Goal: Task Accomplishment & Management: Complete application form

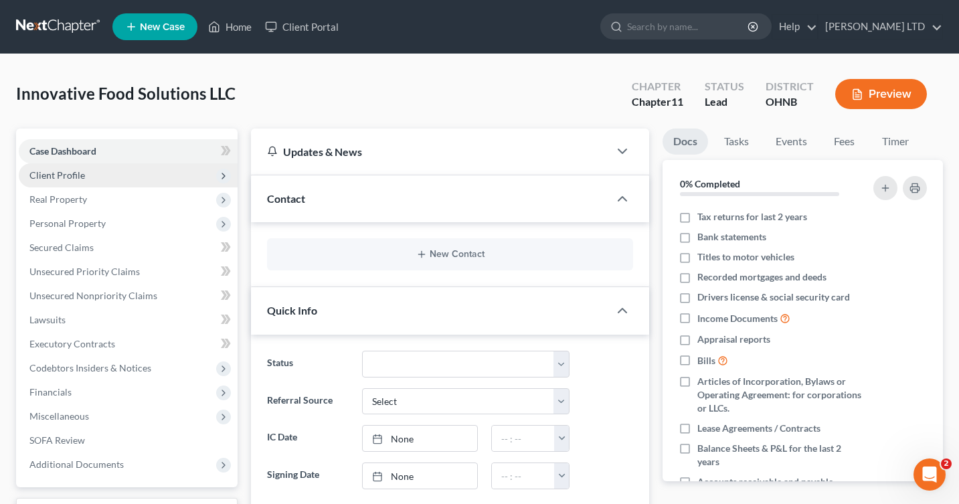
click at [164, 178] on span "Client Profile" at bounding box center [128, 175] width 219 height 24
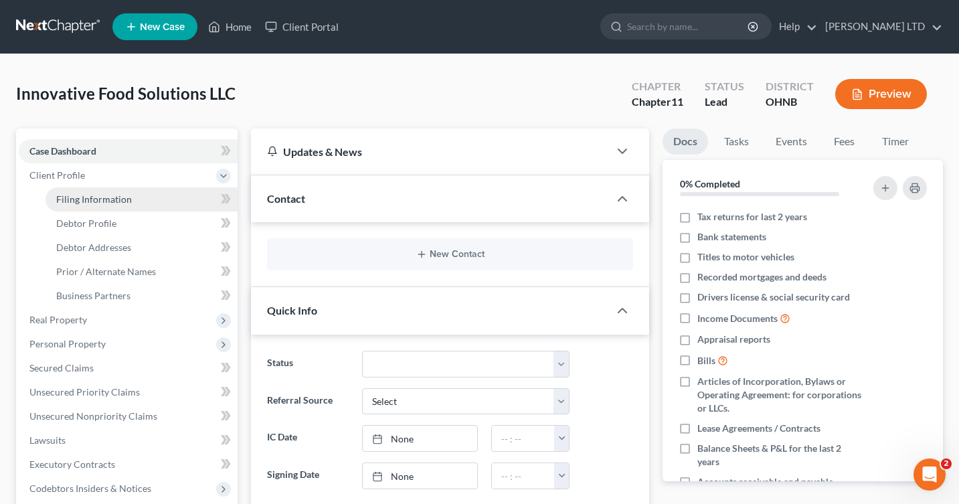
click at [162, 207] on link "Filing Information" at bounding box center [141, 199] width 192 height 24
select select "1"
select select "61"
select select "0"
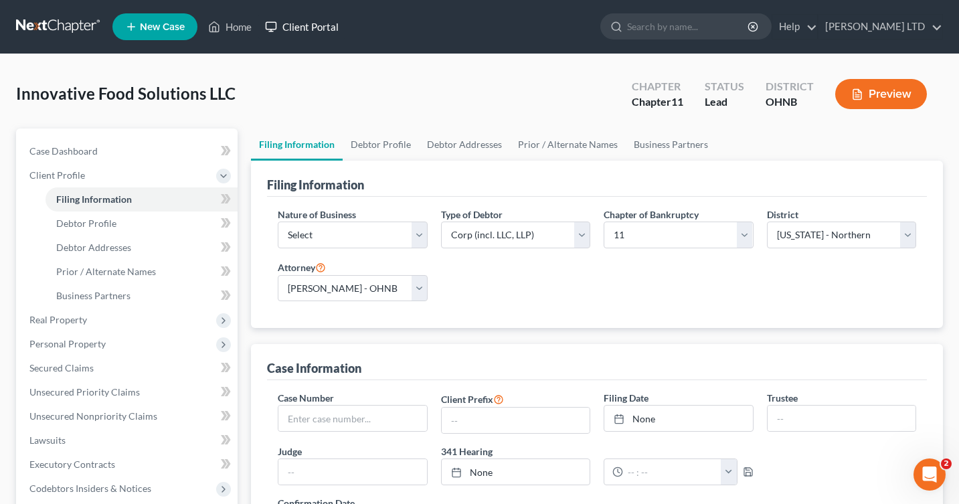
click at [301, 33] on link "Client Portal" at bounding box center [301, 27] width 87 height 24
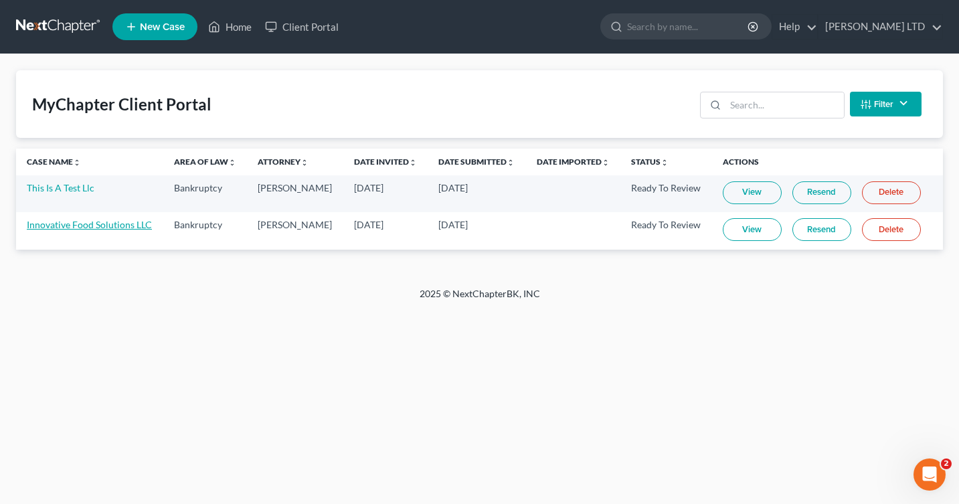
click at [133, 223] on link "Innovative Food Solutions LLC" at bounding box center [89, 224] width 125 height 11
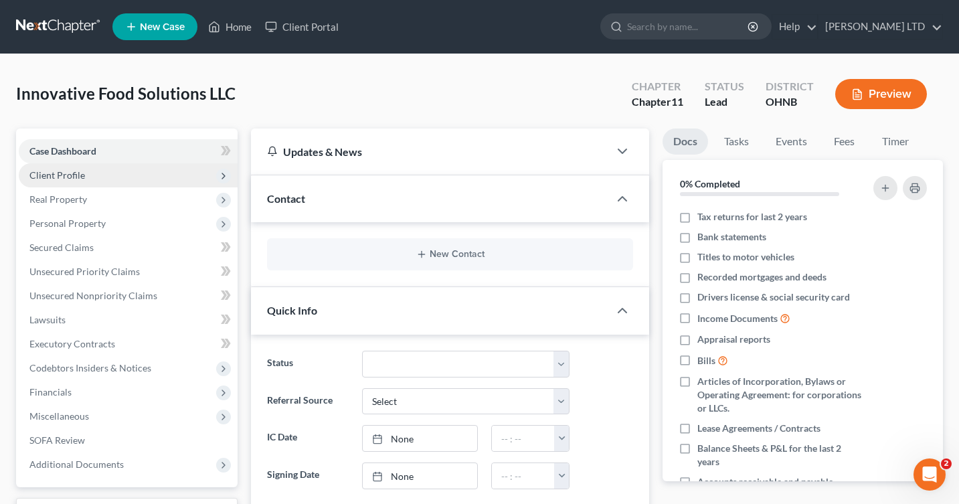
click at [132, 175] on span "Client Profile" at bounding box center [128, 175] width 219 height 24
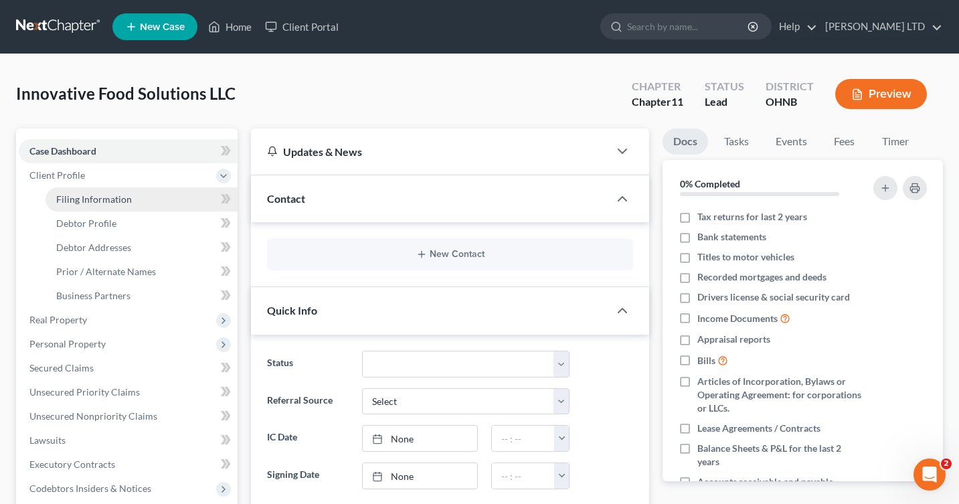
click at [129, 196] on span "Filing Information" at bounding box center [94, 198] width 76 height 11
select select "1"
select select "61"
select select "0"
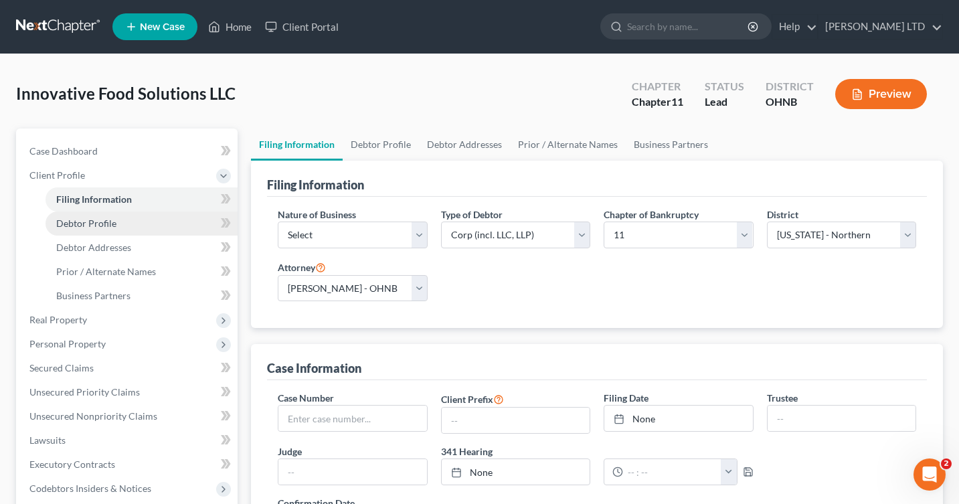
click at [120, 232] on link "Debtor Profile" at bounding box center [141, 223] width 192 height 24
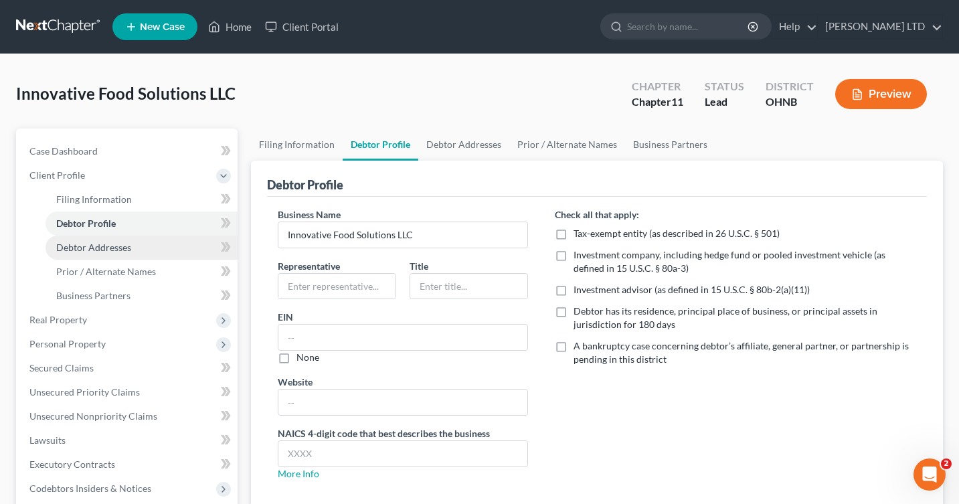
click at [115, 246] on span "Debtor Addresses" at bounding box center [93, 246] width 75 height 11
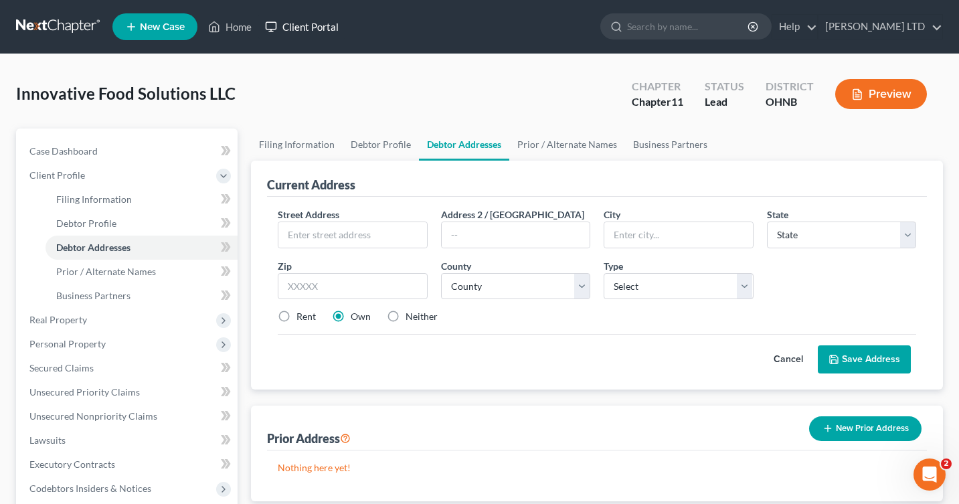
click at [296, 18] on link "Client Portal" at bounding box center [301, 27] width 87 height 24
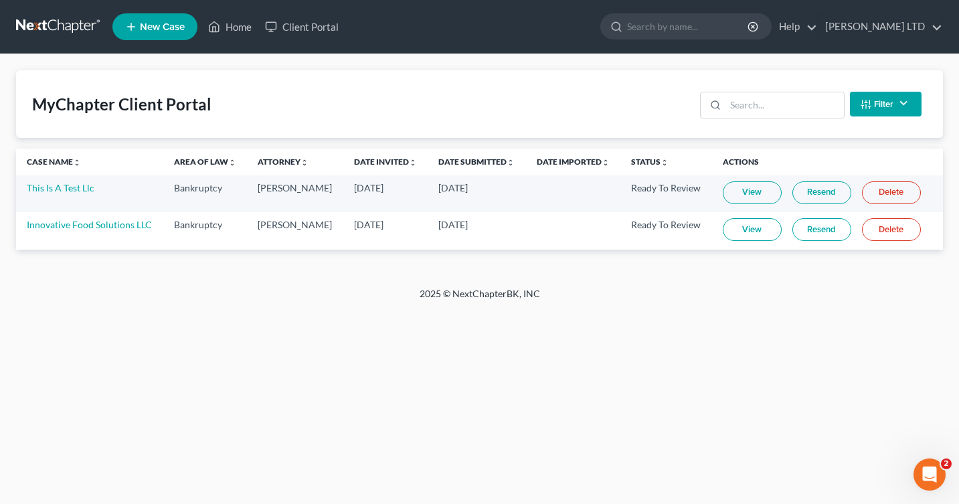
click at [732, 228] on link "View" at bounding box center [751, 229] width 59 height 23
click at [291, 23] on link "Client Portal" at bounding box center [301, 27] width 87 height 24
click at [114, 220] on link "Innovative Food Solutions LLC" at bounding box center [89, 224] width 125 height 11
select select "10"
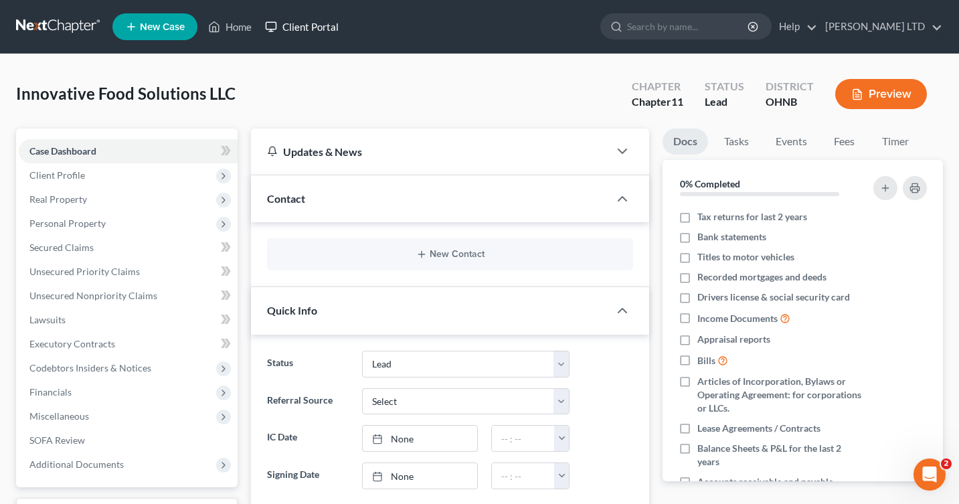
click at [330, 28] on link "Client Portal" at bounding box center [301, 27] width 87 height 24
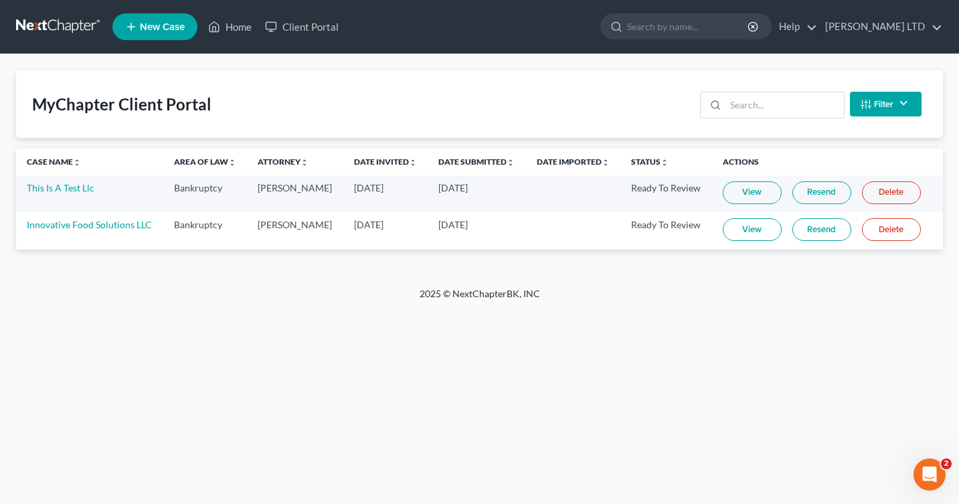
click at [731, 223] on link "View" at bounding box center [751, 229] width 59 height 23
click at [232, 18] on link "Home" at bounding box center [229, 27] width 57 height 24
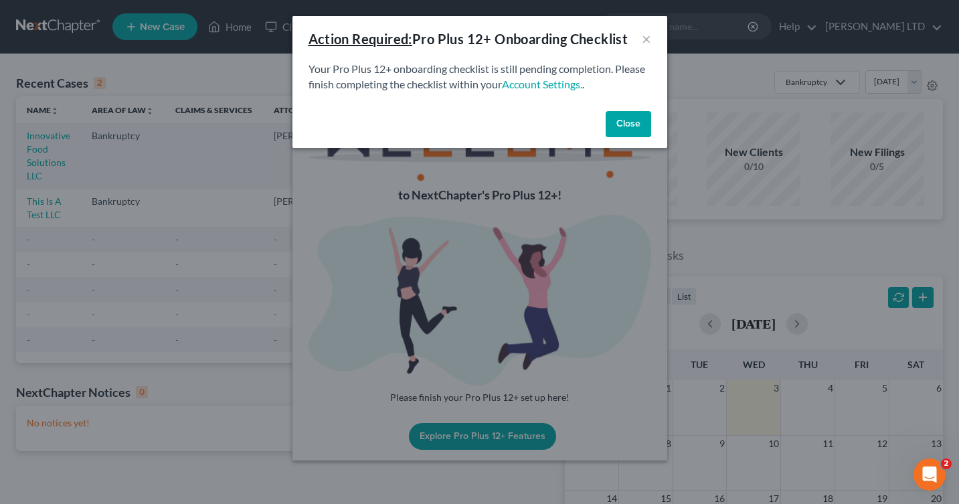
click at [625, 128] on button "Close" at bounding box center [627, 124] width 45 height 27
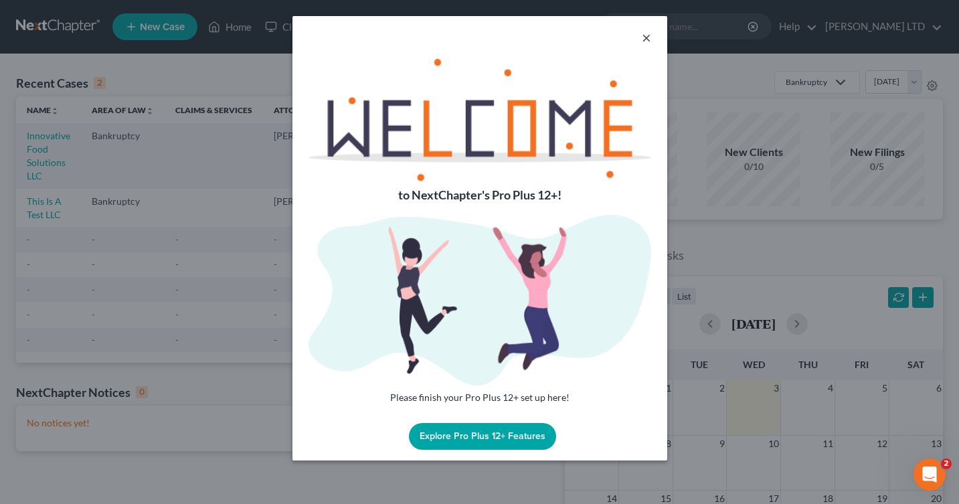
click at [644, 41] on button "×" at bounding box center [646, 37] width 9 height 16
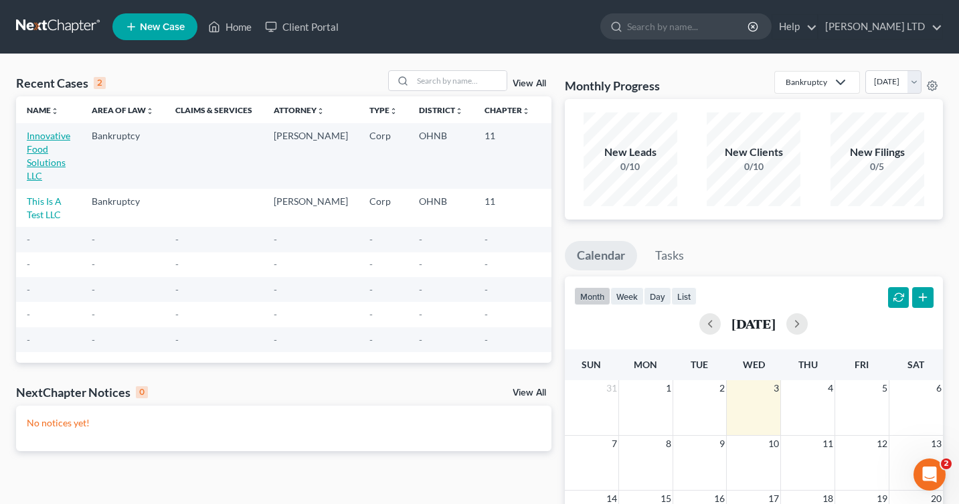
click at [47, 140] on link "Innovative Food Solutions LLC" at bounding box center [48, 156] width 43 height 52
click at [33, 155] on link "Innovative Food Solutions LLC" at bounding box center [48, 156] width 43 height 52
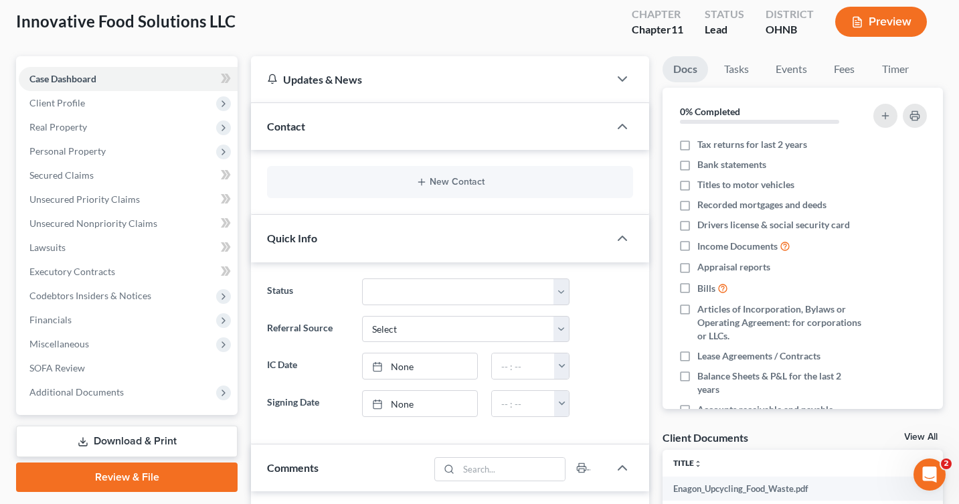
scroll to position [73, 0]
click at [879, 22] on button "Preview" at bounding box center [881, 21] width 92 height 30
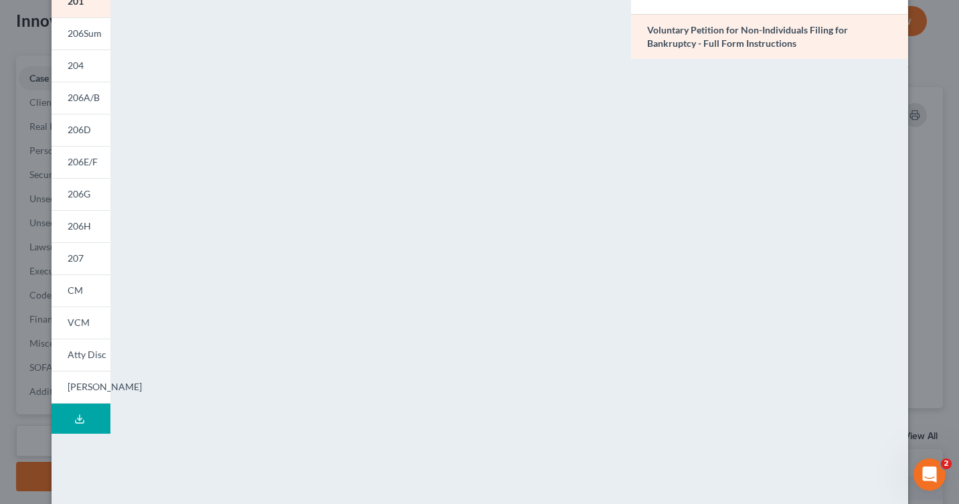
scroll to position [0, 0]
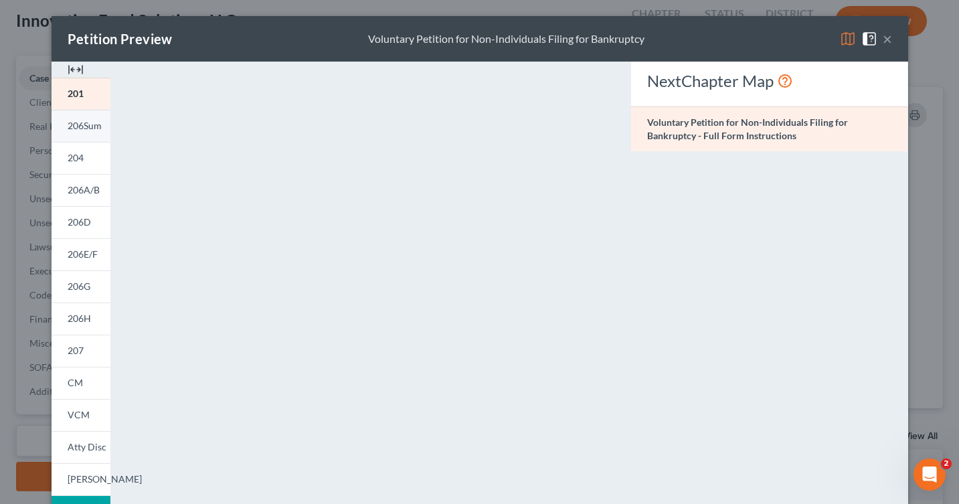
click at [86, 121] on span "206Sum" at bounding box center [85, 125] width 34 height 11
click at [84, 155] on link "204" at bounding box center [81, 158] width 59 height 32
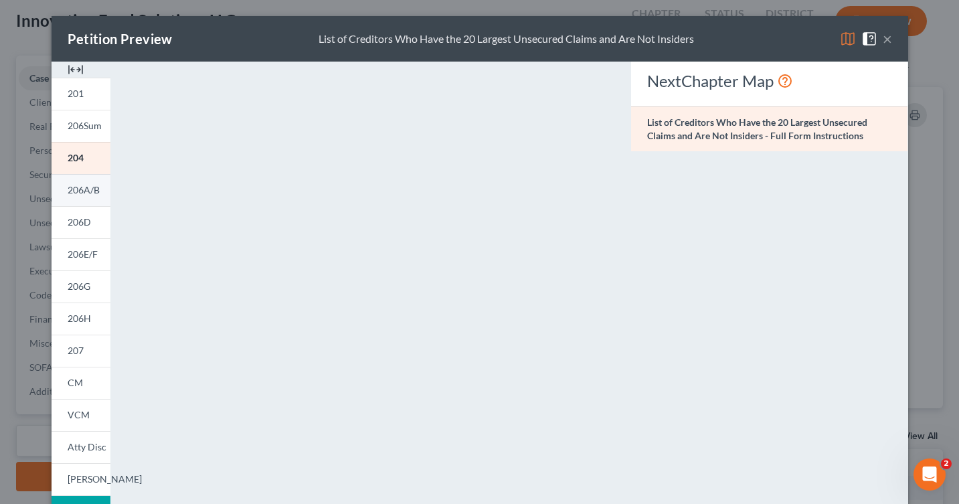
click at [84, 186] on span "206A/B" at bounding box center [84, 189] width 32 height 11
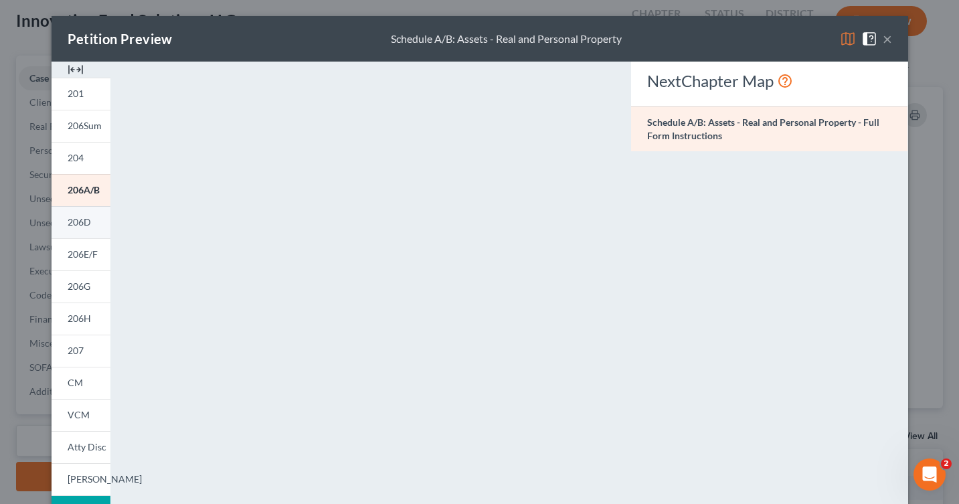
click at [84, 221] on span "206D" at bounding box center [79, 221] width 23 height 11
click at [80, 248] on span "206E/F" at bounding box center [83, 253] width 30 height 11
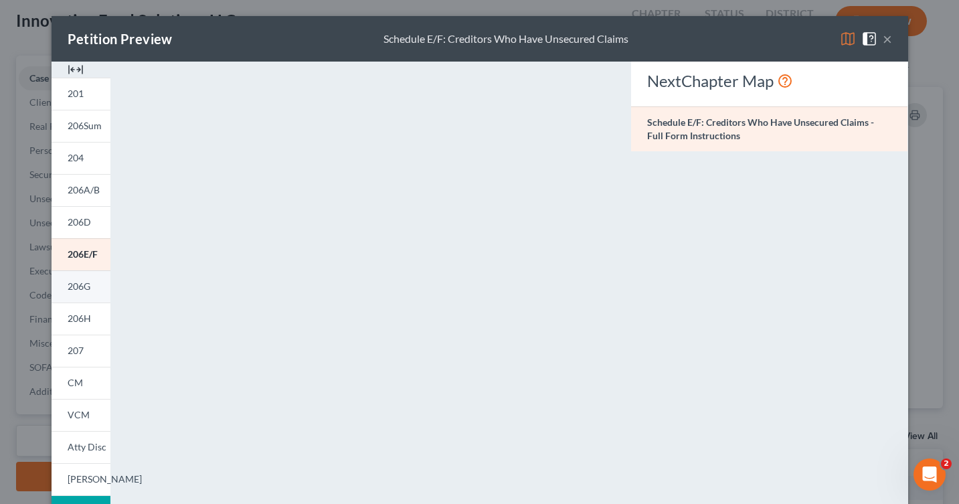
click at [102, 291] on link "206G" at bounding box center [81, 286] width 59 height 32
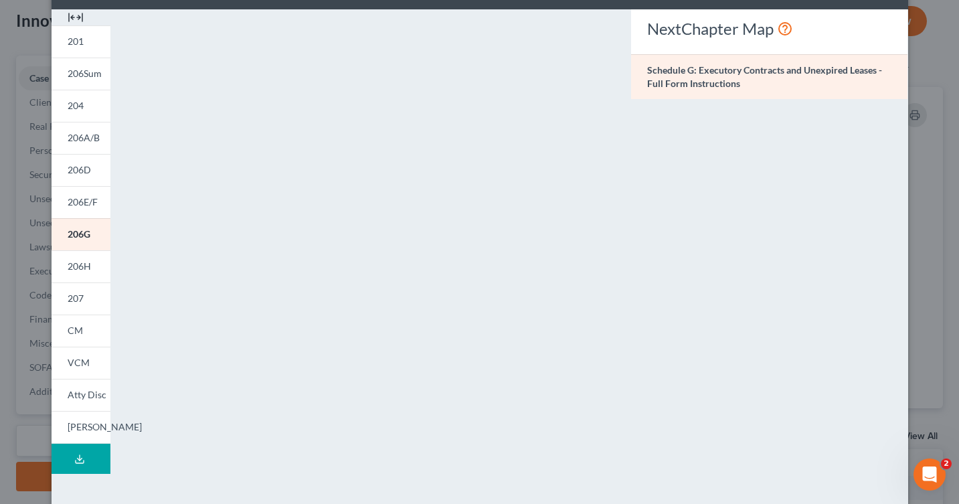
scroll to position [51, 0]
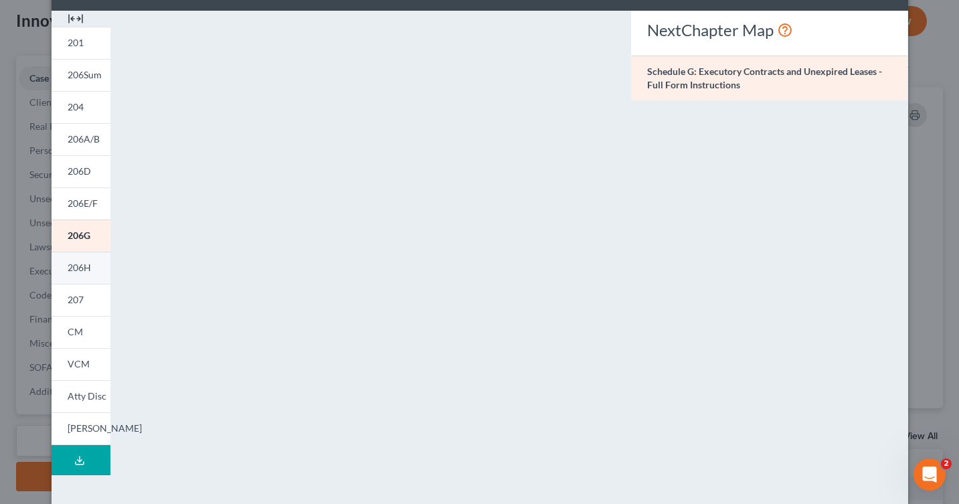
click at [94, 263] on link "206H" at bounding box center [81, 268] width 59 height 32
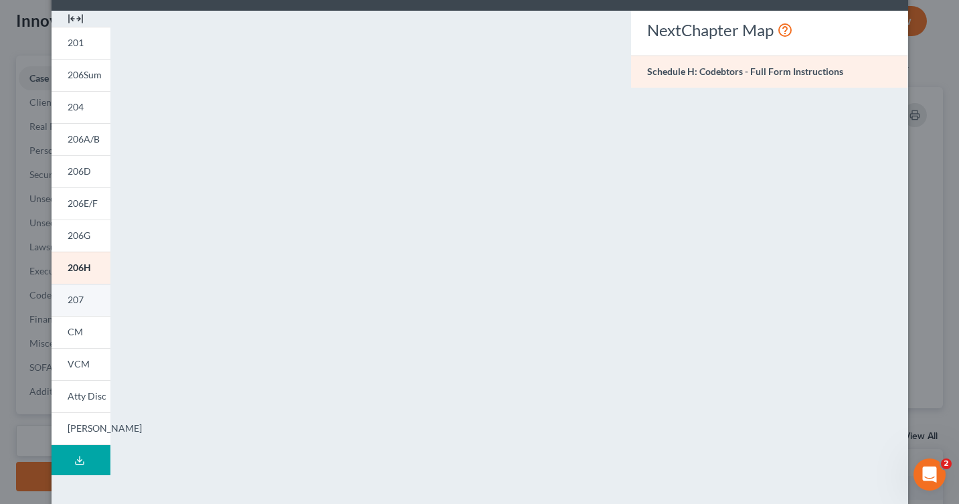
click at [88, 296] on link "207" at bounding box center [81, 300] width 59 height 32
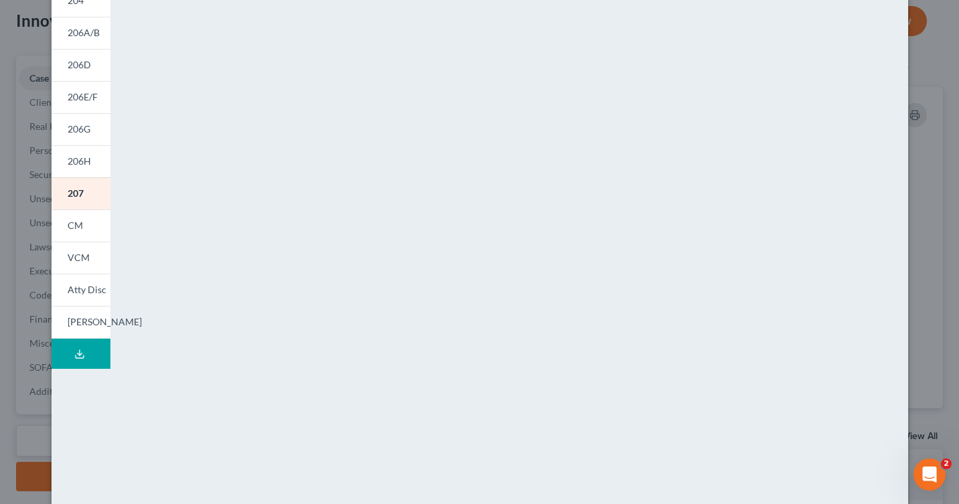
scroll to position [250, 0]
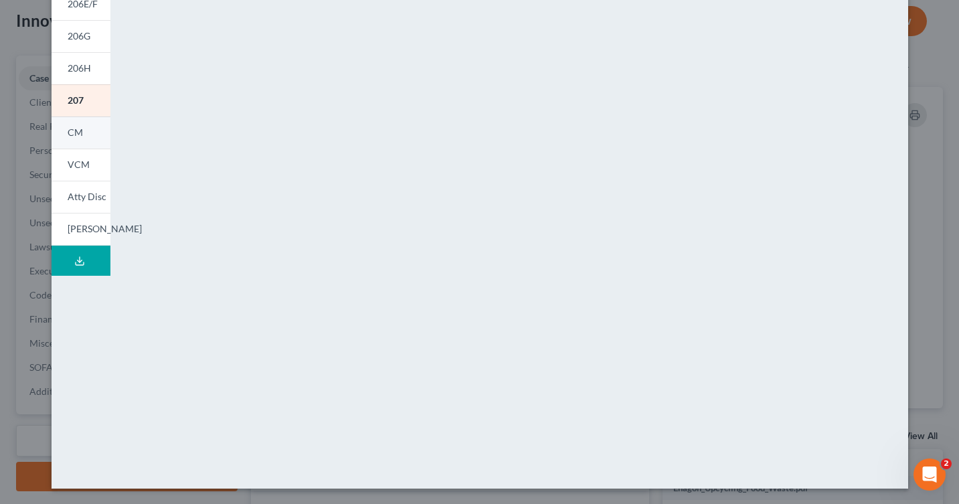
click at [82, 138] on link "CM" at bounding box center [81, 132] width 59 height 32
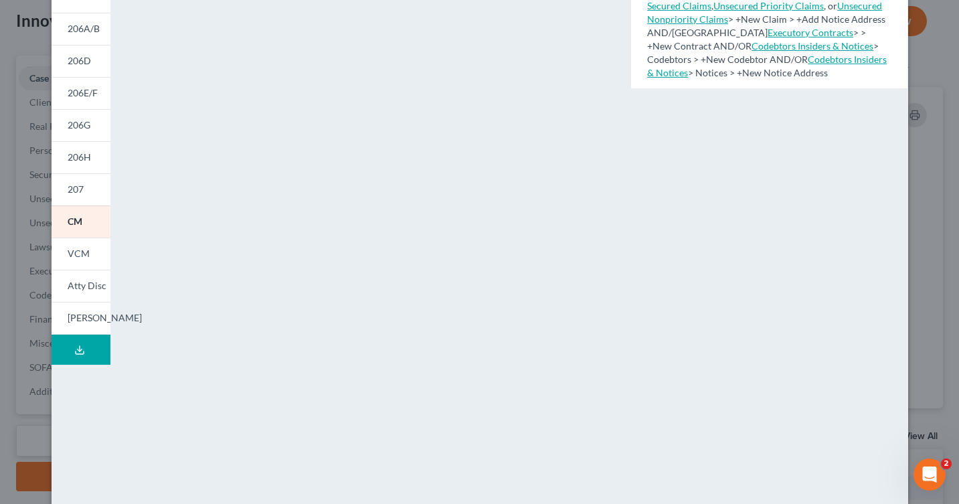
scroll to position [164, 0]
click at [86, 250] on span "VCM" at bounding box center [79, 250] width 22 height 11
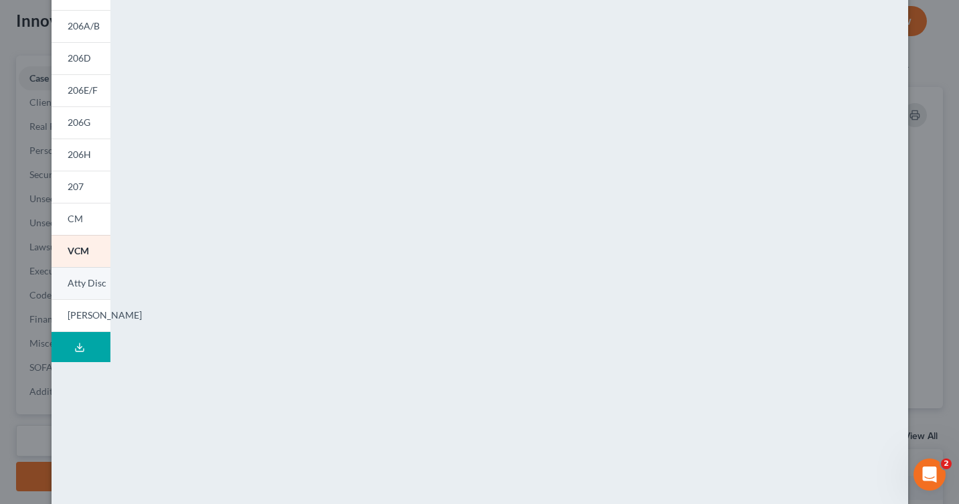
click at [86, 281] on span "Atty Disc" at bounding box center [87, 282] width 39 height 11
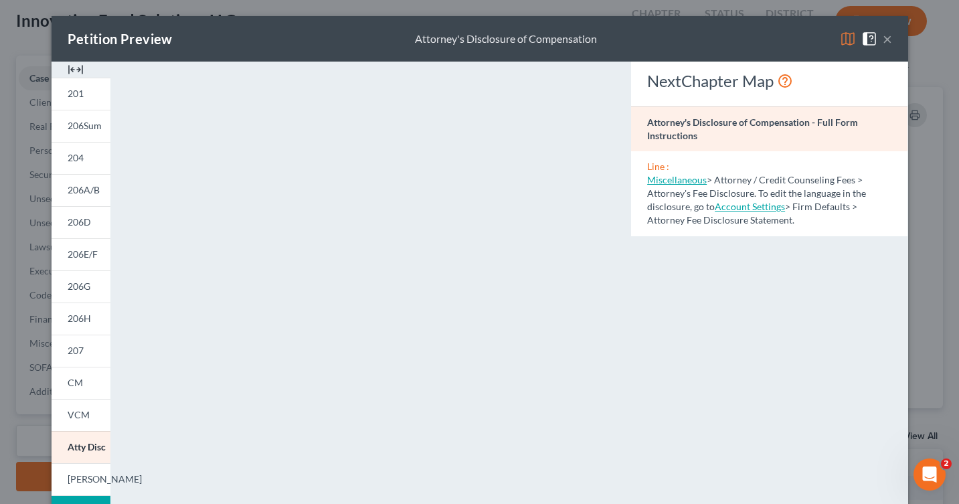
scroll to position [0, 0]
click at [722, 205] on link "Account Settings" at bounding box center [749, 206] width 70 height 11
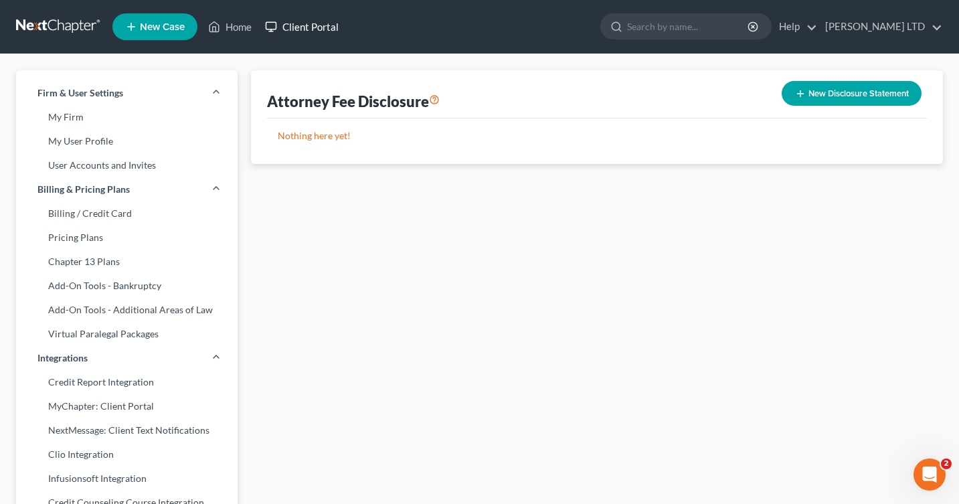
click at [311, 23] on link "Client Portal" at bounding box center [301, 27] width 87 height 24
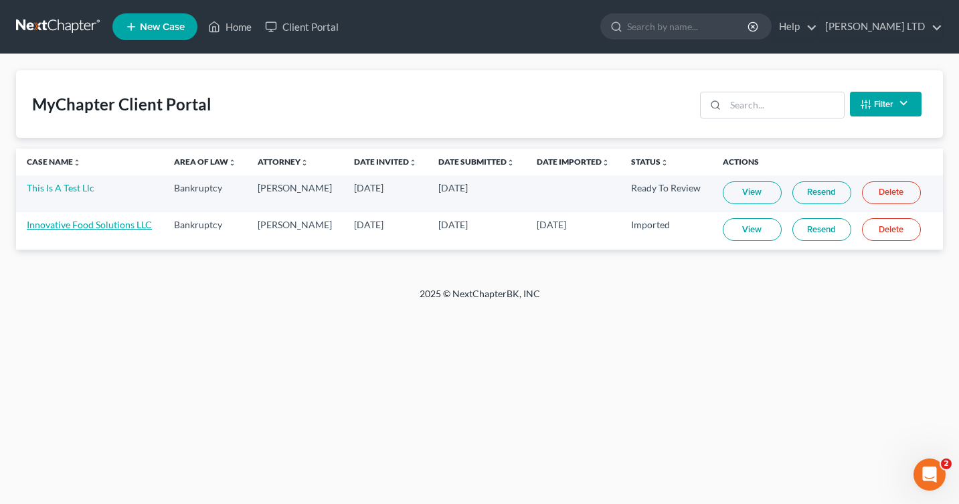
click at [71, 223] on link "Innovative Food Solutions LLC" at bounding box center [89, 224] width 125 height 11
select select "10"
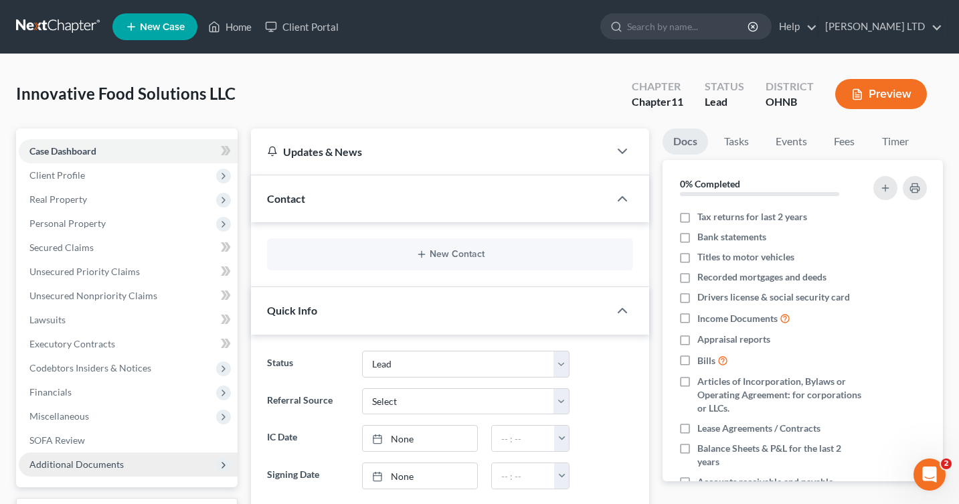
click at [78, 462] on span "Additional Documents" at bounding box center [76, 463] width 94 height 11
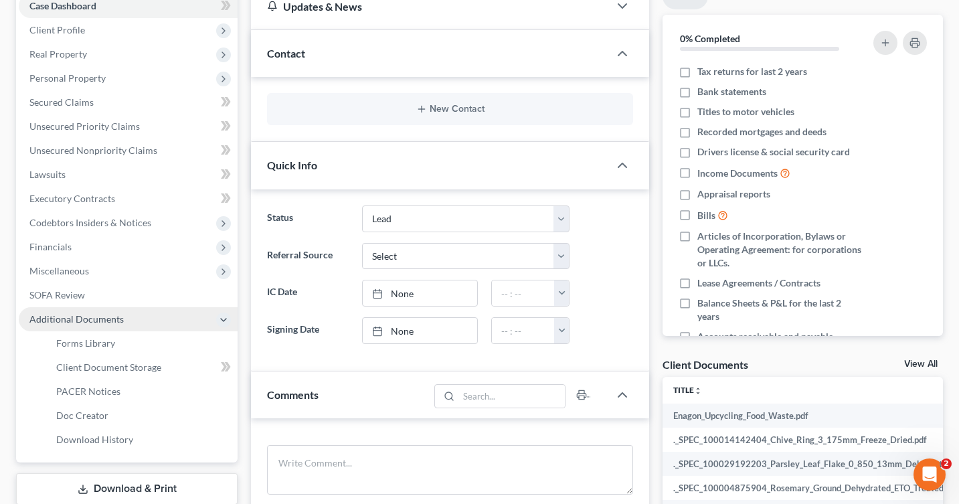
scroll to position [149, 0]
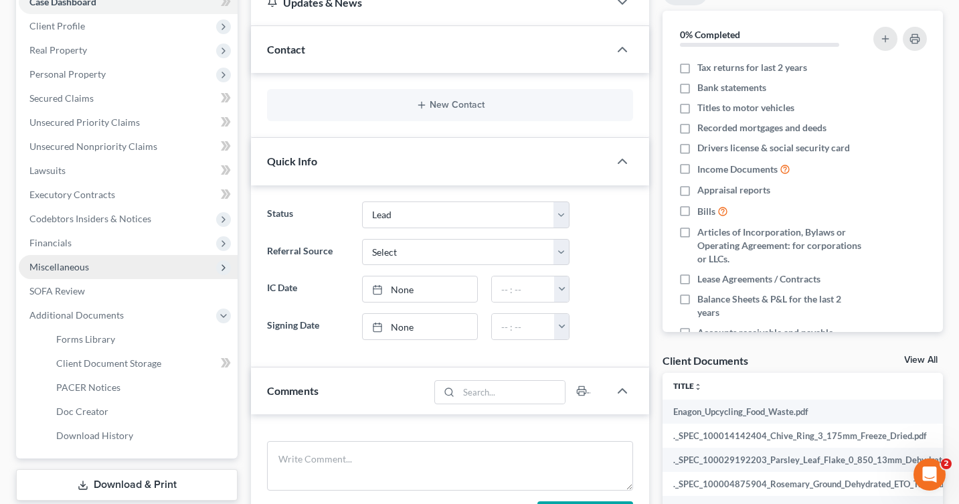
click at [38, 275] on span "Miscellaneous" at bounding box center [128, 267] width 219 height 24
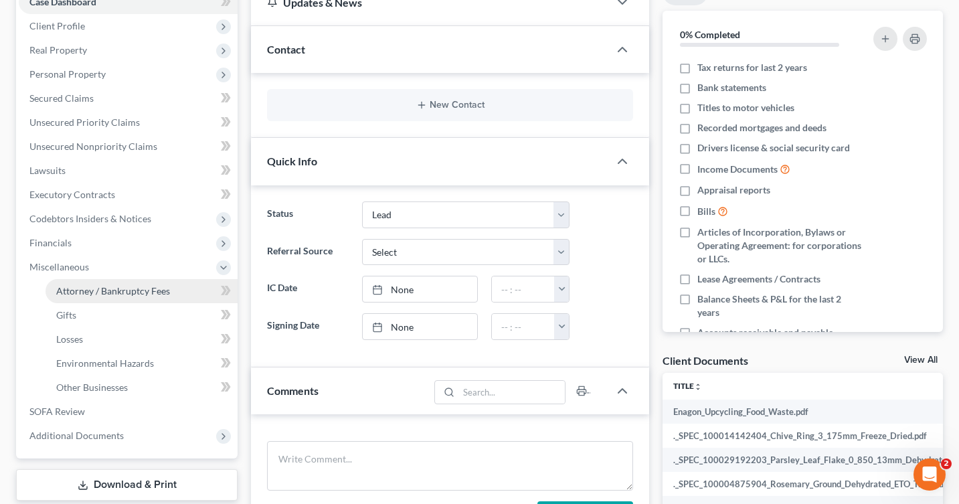
click at [62, 294] on span "Attorney / Bankruptcy Fees" at bounding box center [113, 290] width 114 height 11
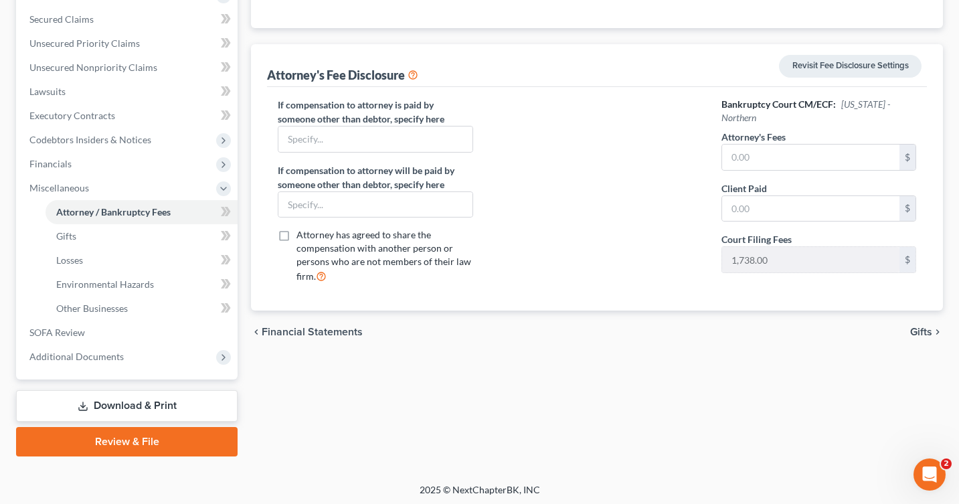
scroll to position [229, 0]
click at [726, 144] on input "text" at bounding box center [810, 156] width 177 height 25
paste input "$1,738"
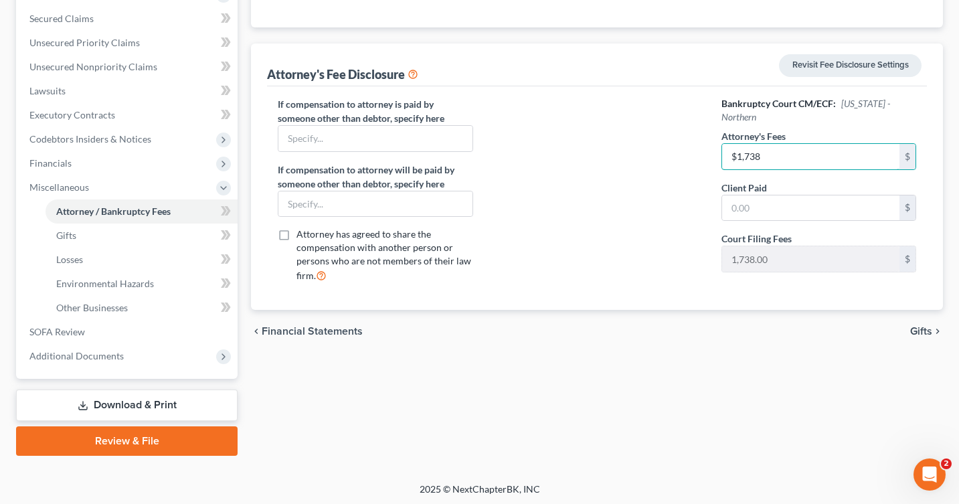
type input "1,738"
drag, startPoint x: 763, startPoint y: 144, endPoint x: 686, endPoint y: 142, distance: 76.3
click at [686, 142] on div "If compensation to attorney is paid by someone other than debtor, specify here …" at bounding box center [596, 195] width 665 height 197
type input "13,262.00"
click at [765, 195] on input "text" at bounding box center [810, 207] width 177 height 25
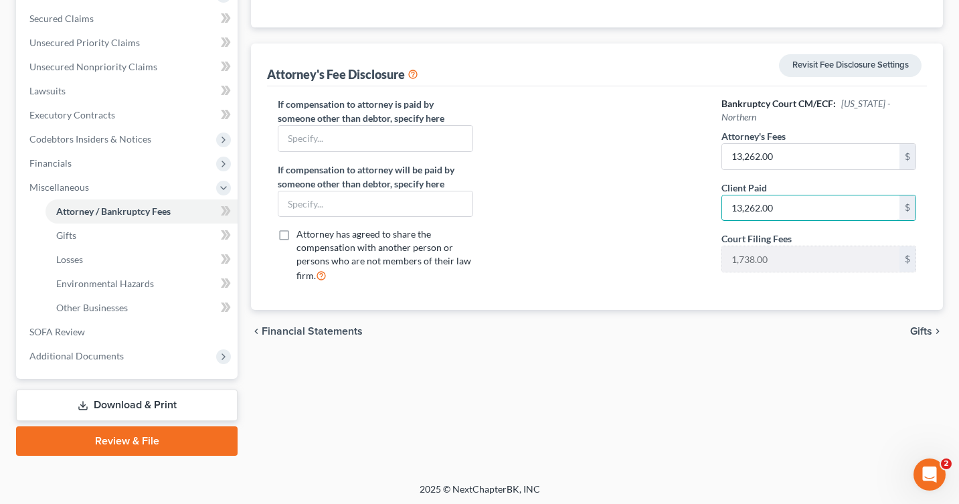
type input "13,262.00"
click at [671, 205] on div at bounding box center [596, 195] width 221 height 197
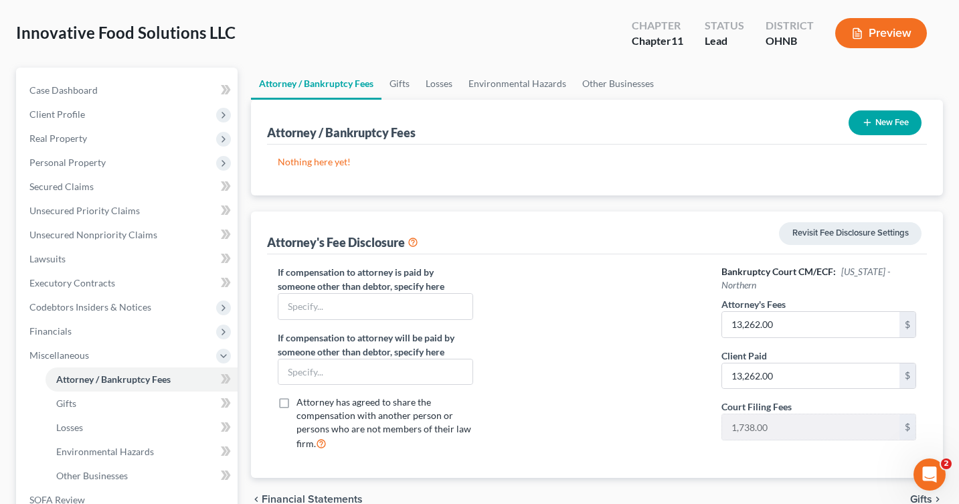
scroll to position [56, 0]
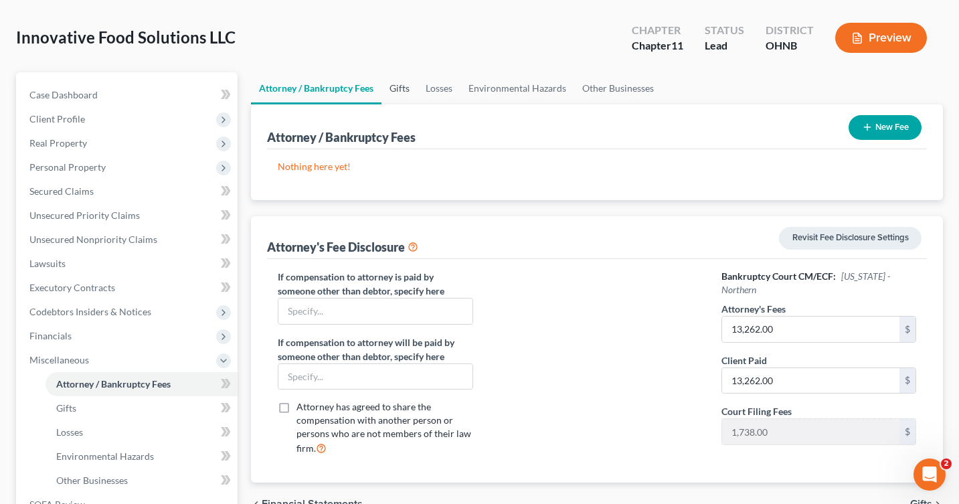
click at [410, 91] on link "Gifts" at bounding box center [399, 88] width 36 height 32
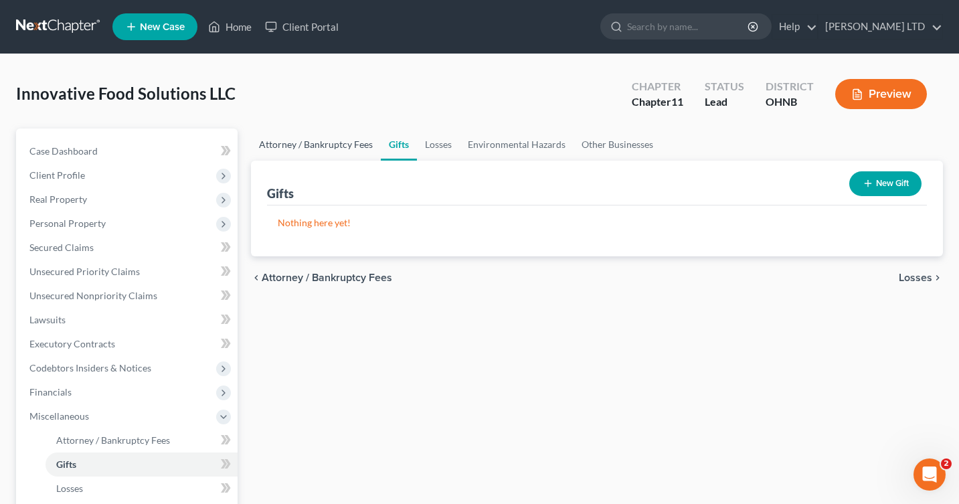
click at [322, 142] on link "Attorney / Bankruptcy Fees" at bounding box center [316, 144] width 130 height 32
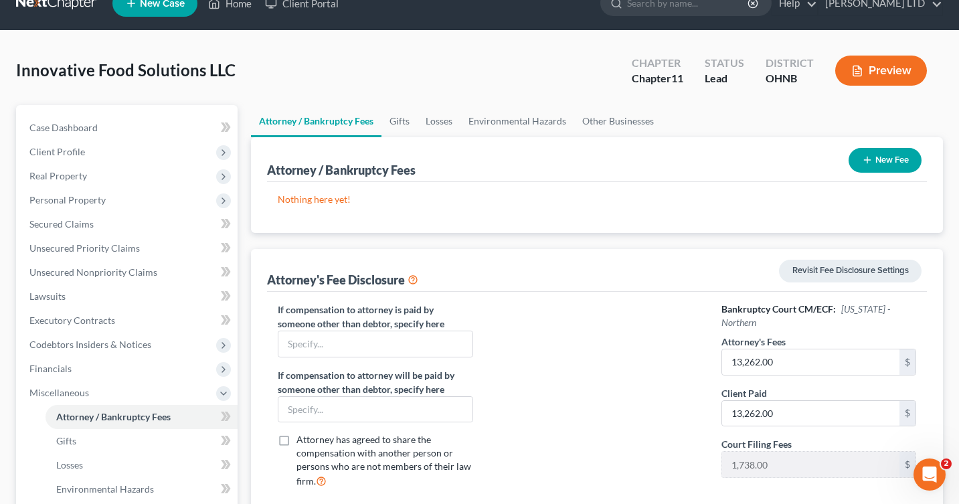
scroll to position [37, 0]
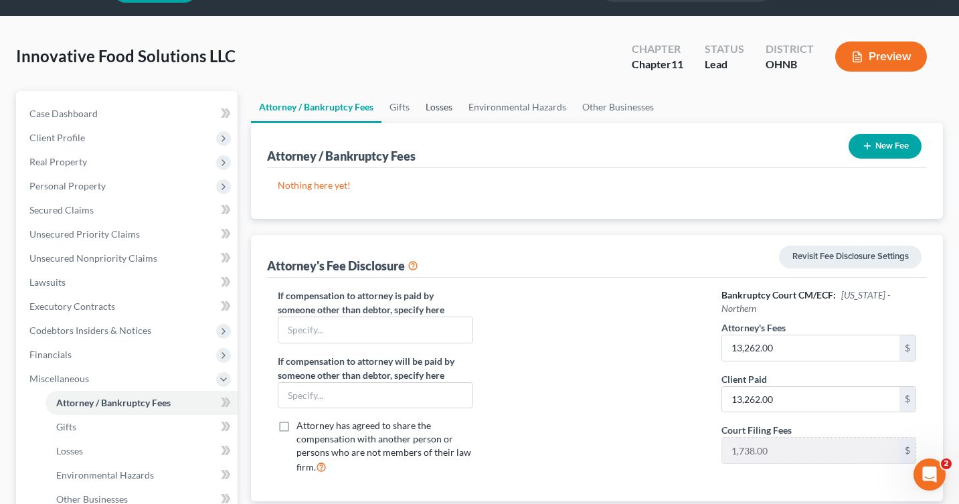
click at [434, 112] on link "Losses" at bounding box center [438, 107] width 43 height 32
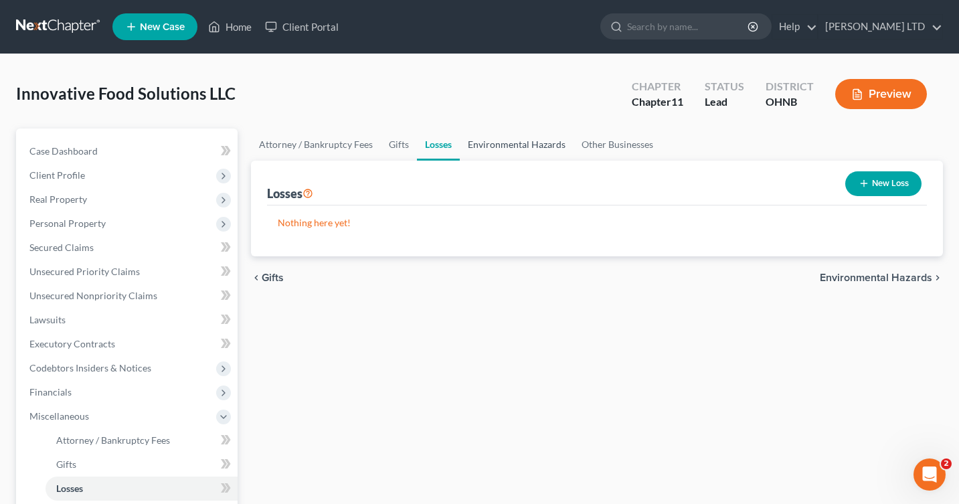
click at [499, 145] on link "Environmental Hazards" at bounding box center [517, 144] width 114 height 32
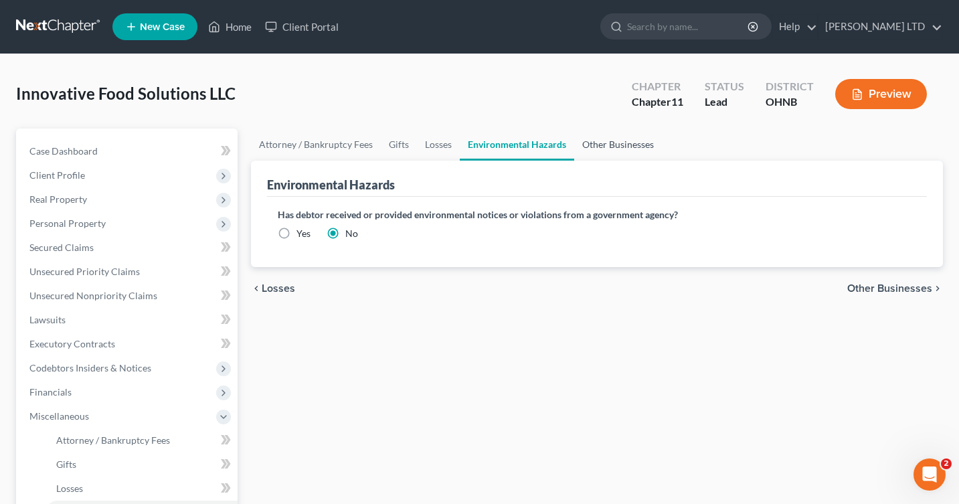
click at [609, 149] on link "Other Businesses" at bounding box center [618, 144] width 88 height 32
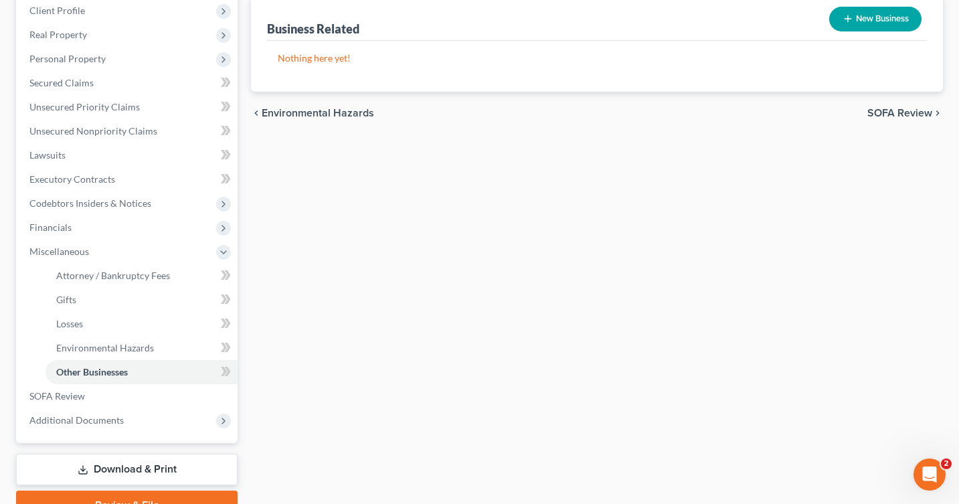
scroll to position [208, 0]
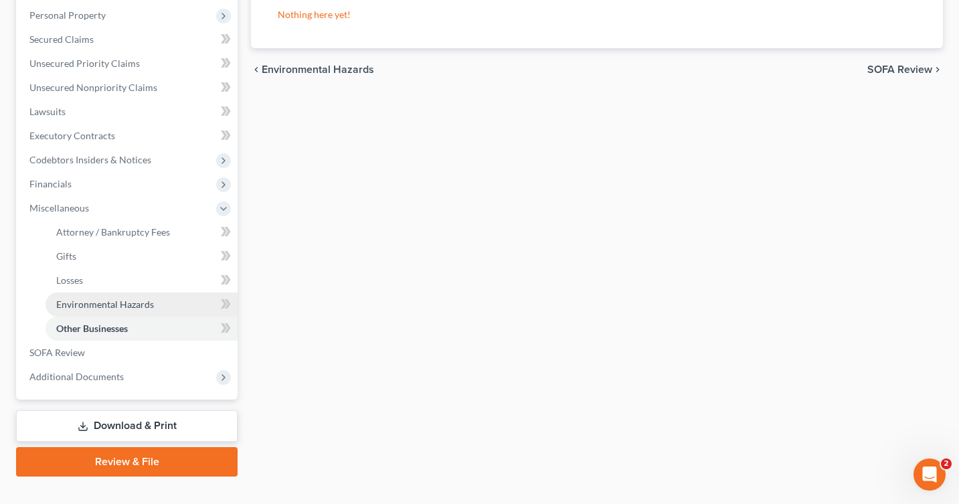
click at [71, 296] on link "Environmental Hazards" at bounding box center [141, 304] width 192 height 24
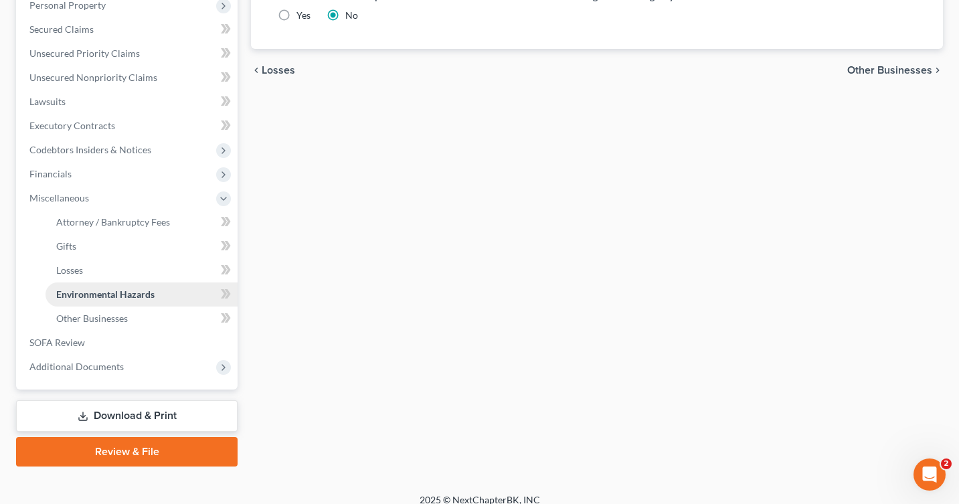
scroll to position [230, 0]
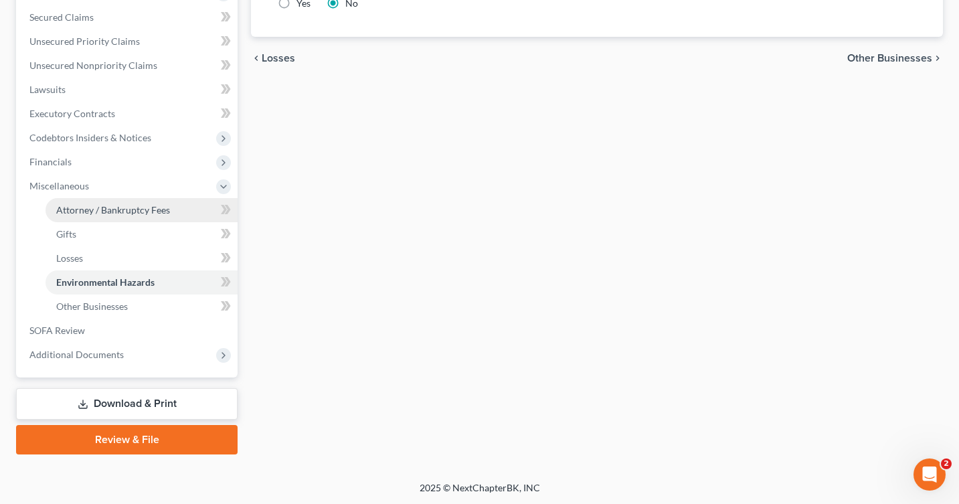
click at [72, 209] on span "Attorney / Bankruptcy Fees" at bounding box center [113, 209] width 114 height 11
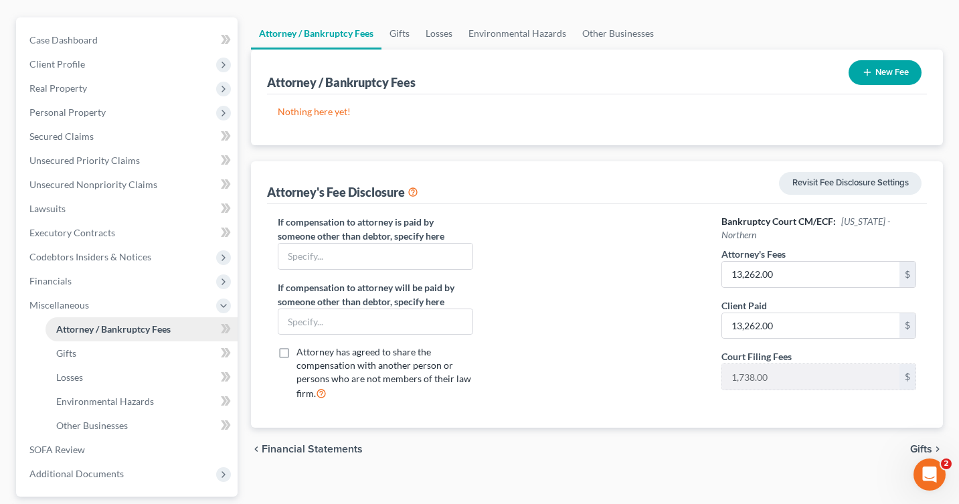
scroll to position [120, 0]
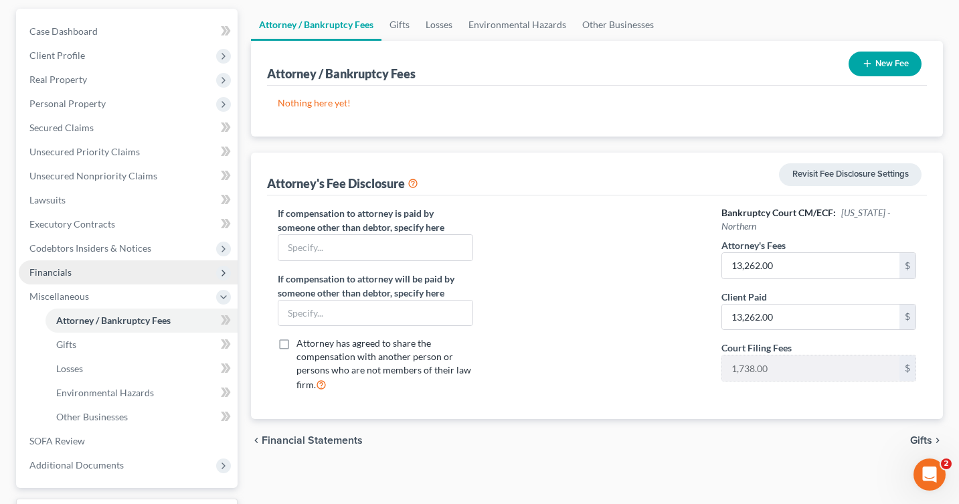
click at [59, 274] on span "Financials" at bounding box center [50, 271] width 42 height 11
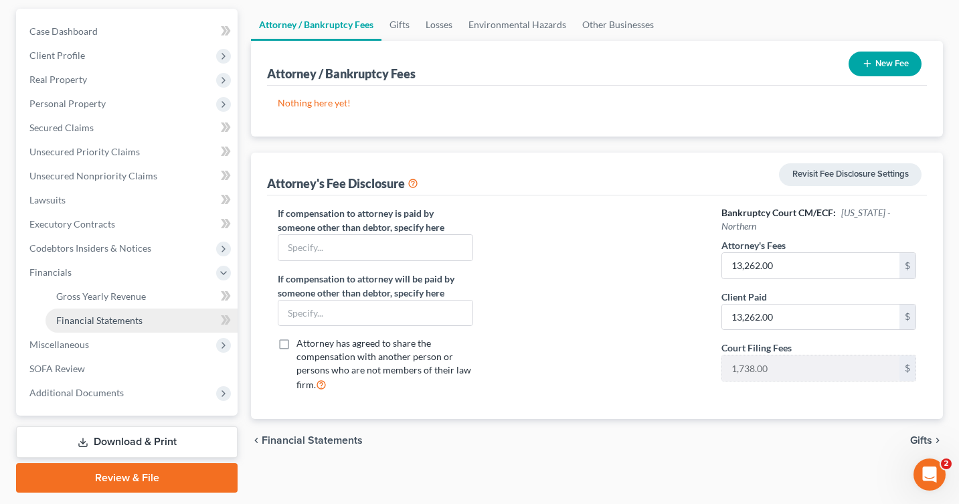
click at [62, 317] on span "Financial Statements" at bounding box center [99, 319] width 86 height 11
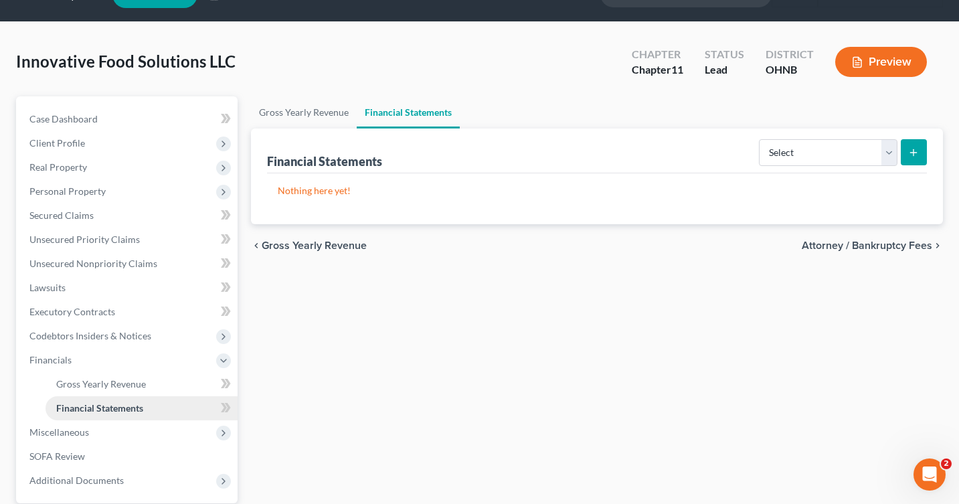
scroll to position [40, 0]
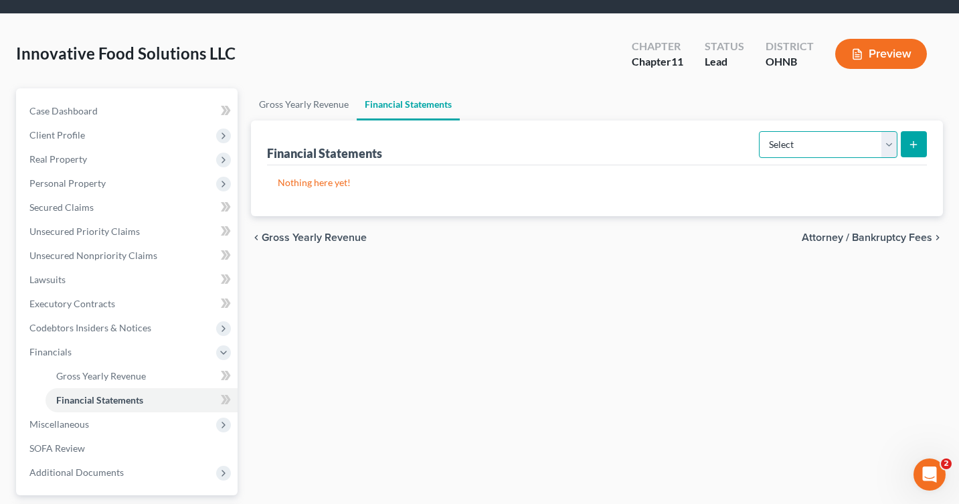
click at [789, 153] on select "Select Auditor Bookkeeper Creditor Pension Contribution Records Keeper Tax Cons…" at bounding box center [828, 144] width 138 height 27
click at [776, 136] on select "Select Auditor Bookkeeper Creditor Pension Contribution Records Keeper Tax Cons…" at bounding box center [828, 144] width 138 height 27
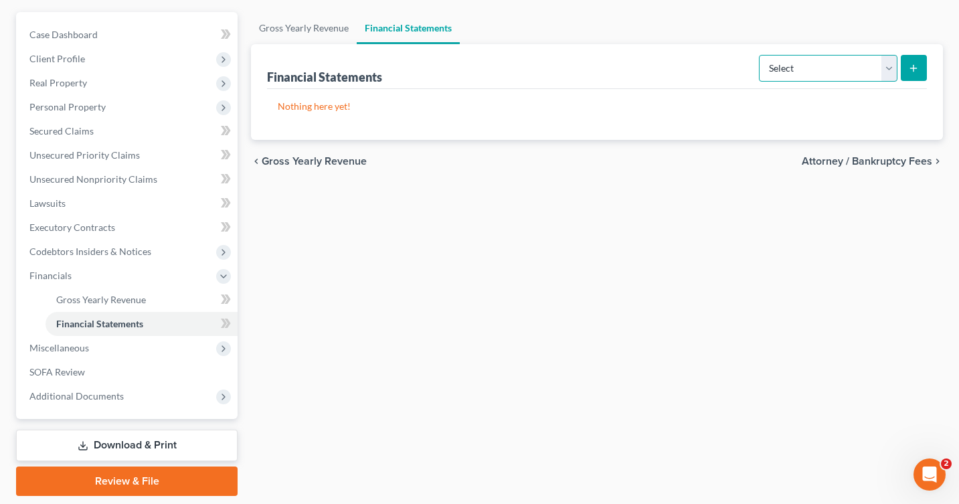
scroll to position [114, 0]
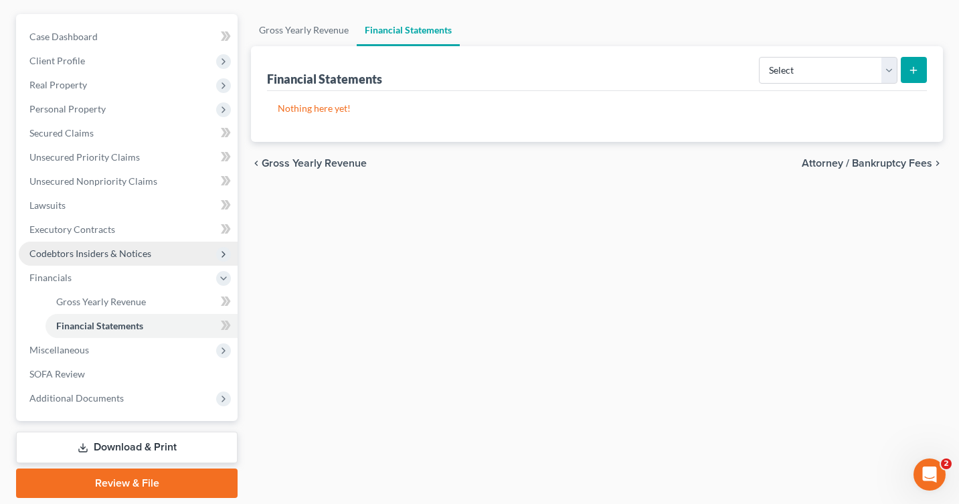
click at [112, 258] on span "Codebtors Insiders & Notices" at bounding box center [90, 253] width 122 height 11
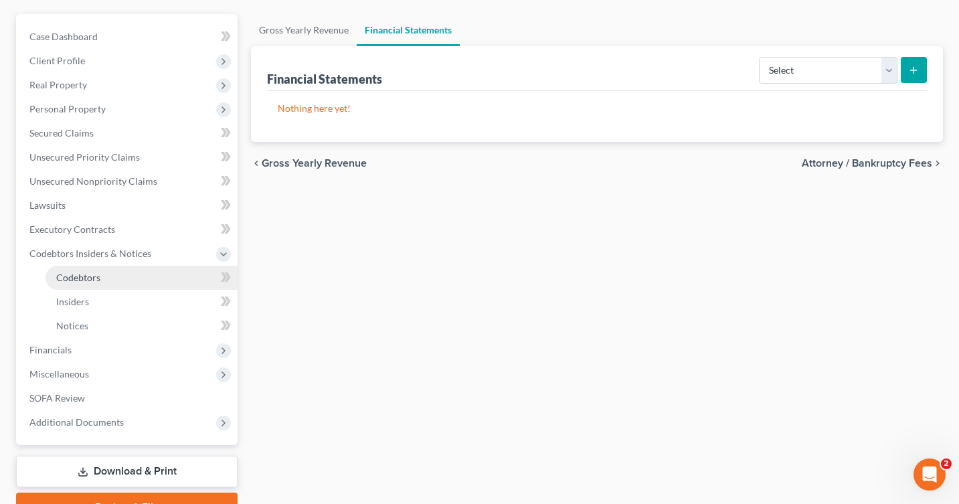
click at [112, 276] on link "Codebtors" at bounding box center [141, 278] width 192 height 24
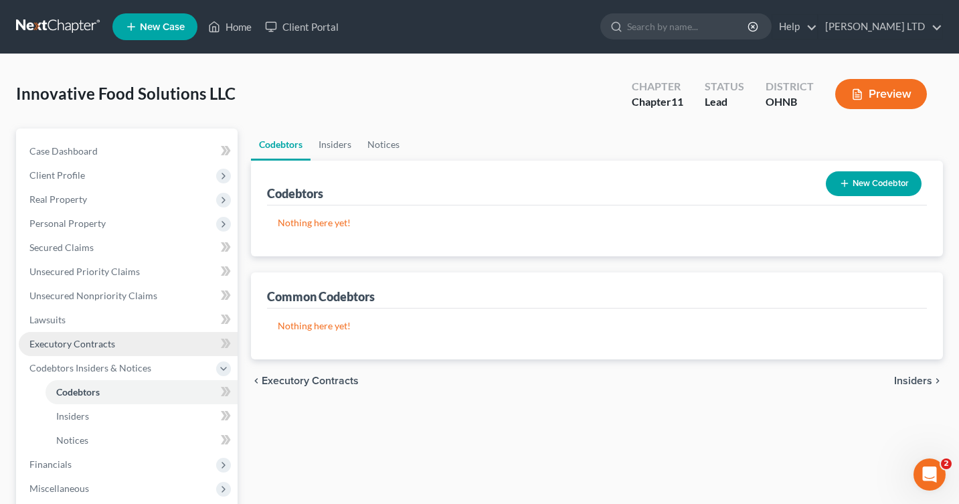
click at [117, 345] on link "Executory Contracts" at bounding box center [128, 344] width 219 height 24
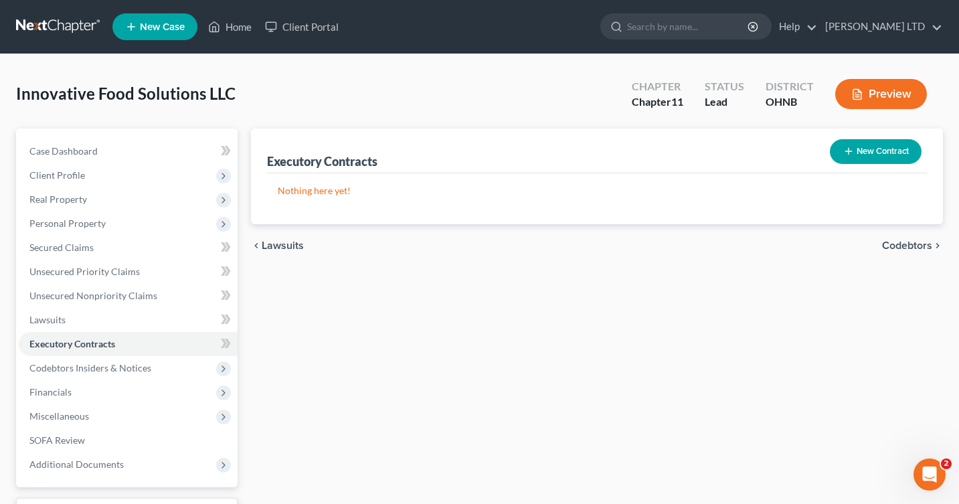
click at [853, 151] on button "New Contract" at bounding box center [875, 151] width 92 height 25
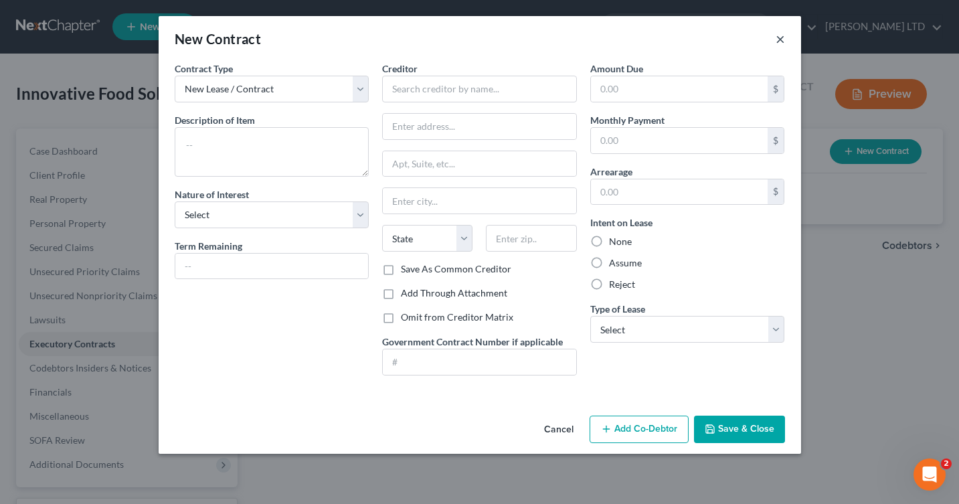
click at [776, 45] on button "×" at bounding box center [779, 39] width 9 height 16
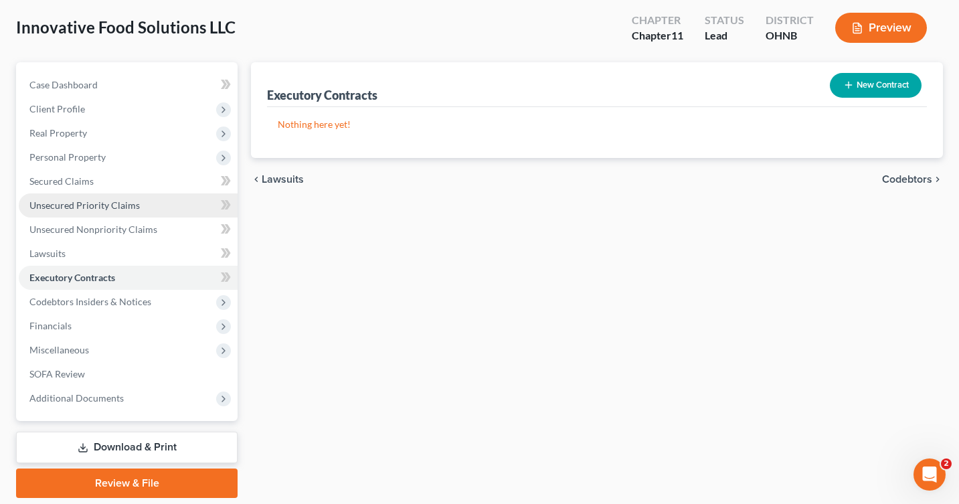
scroll to position [110, 0]
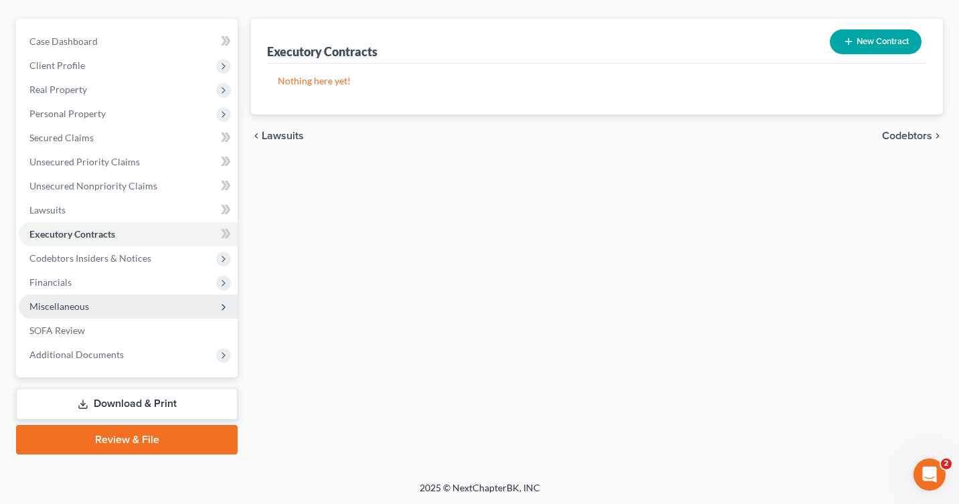
click at [140, 304] on span "Miscellaneous" at bounding box center [128, 306] width 219 height 24
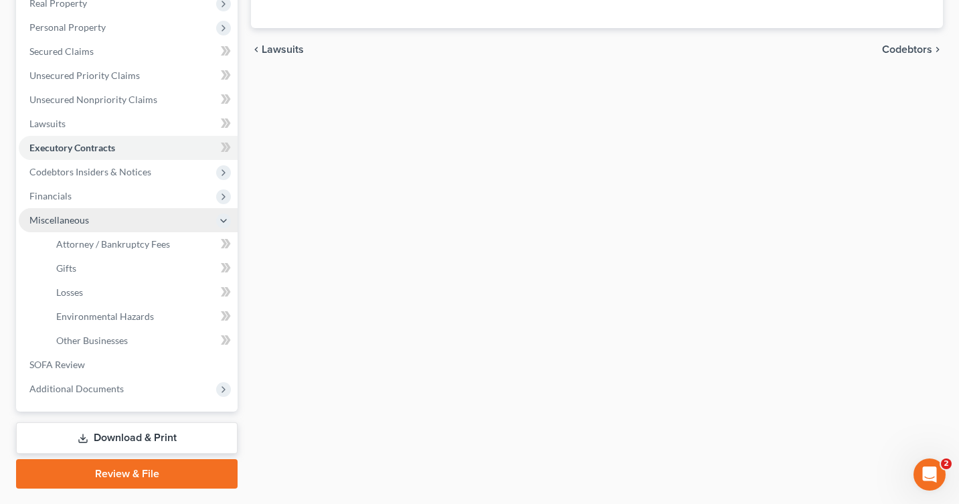
scroll to position [199, 0]
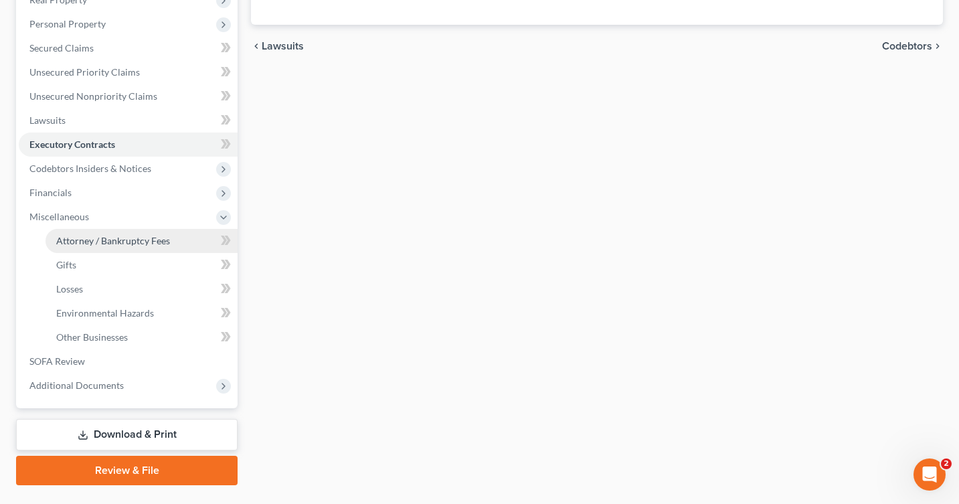
click at [134, 240] on span "Attorney / Bankruptcy Fees" at bounding box center [113, 240] width 114 height 11
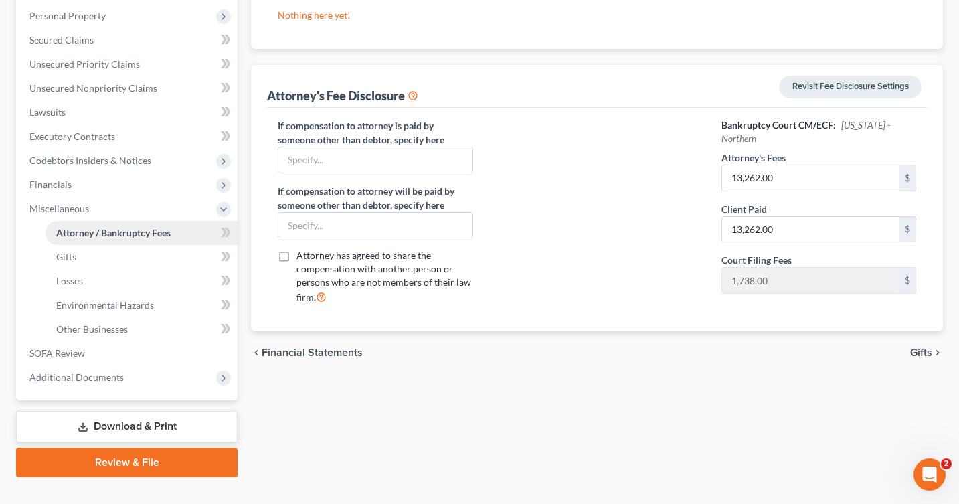
scroll to position [230, 0]
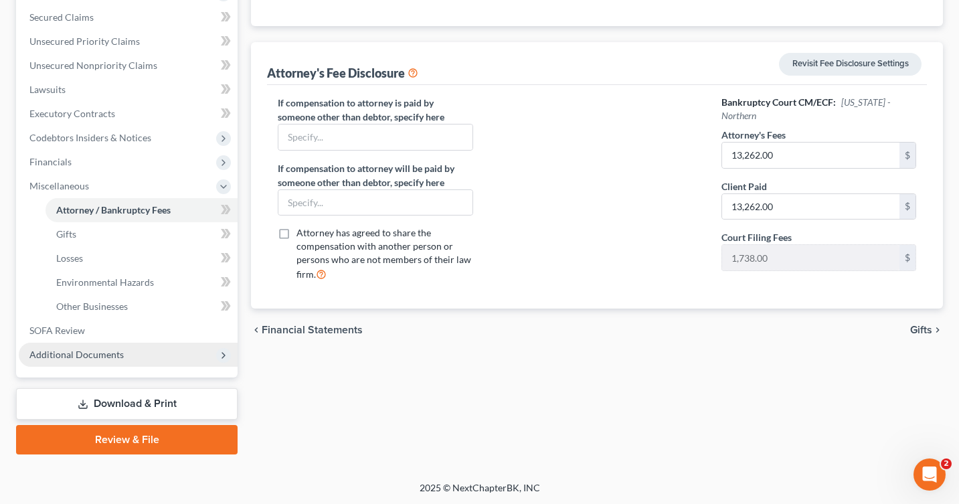
click at [100, 351] on span "Additional Documents" at bounding box center [76, 354] width 94 height 11
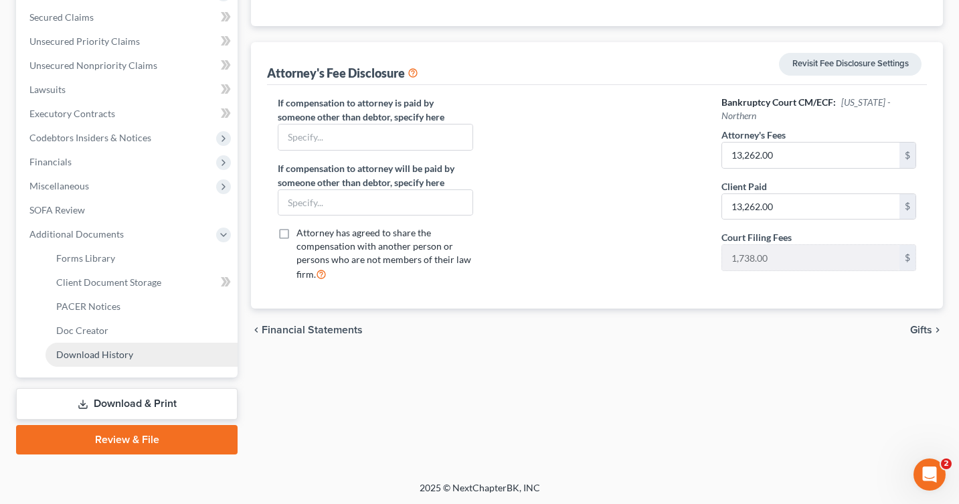
click at [63, 350] on span "Download History" at bounding box center [94, 354] width 77 height 11
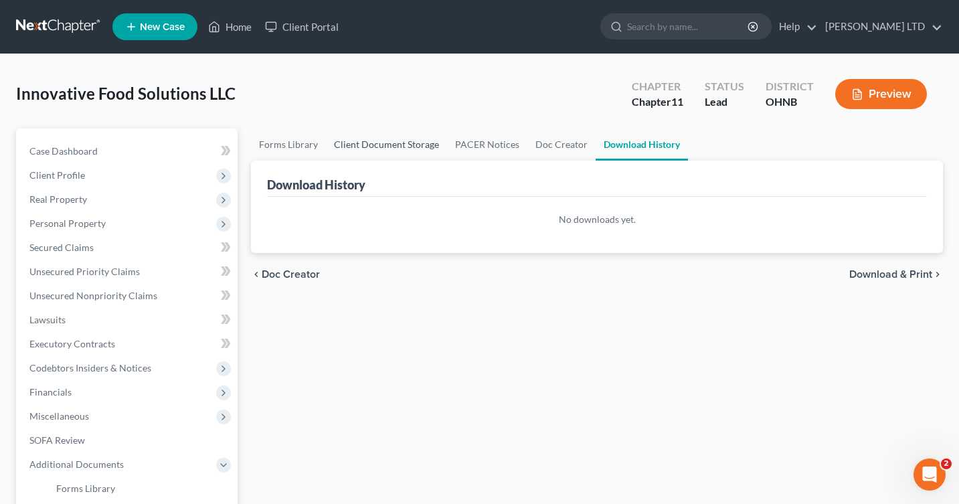
click at [397, 142] on link "Client Document Storage" at bounding box center [386, 144] width 121 height 32
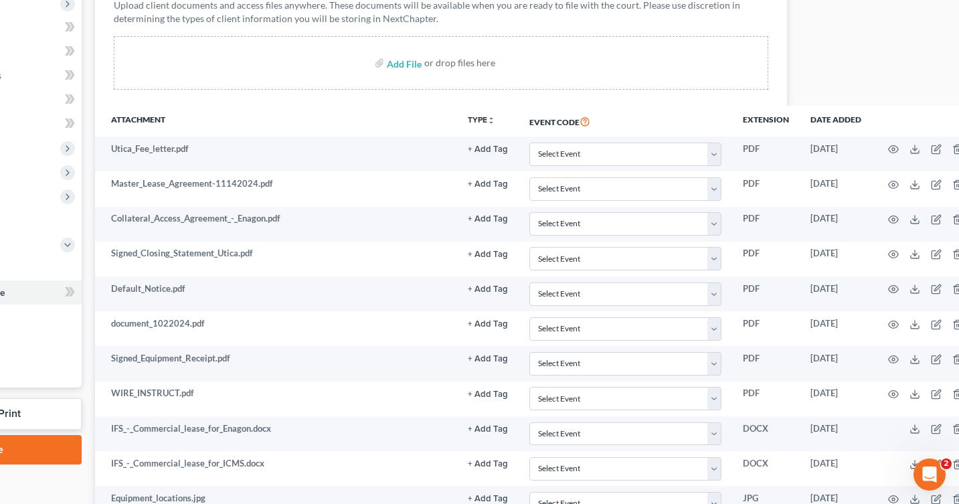
scroll to position [220, 172]
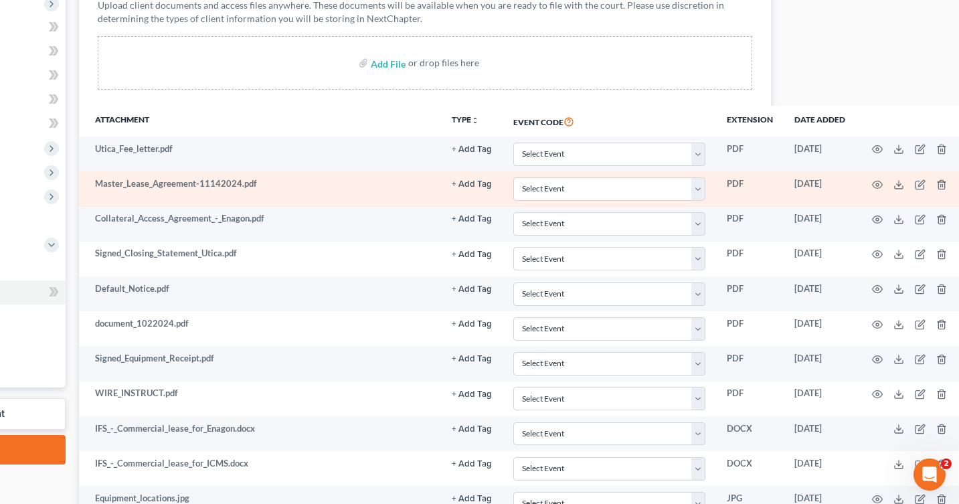
click at [385, 187] on td "Master_Lease_Agreement-11142024.pdf" at bounding box center [260, 188] width 362 height 35
click at [872, 185] on icon "button" at bounding box center [877, 184] width 11 height 11
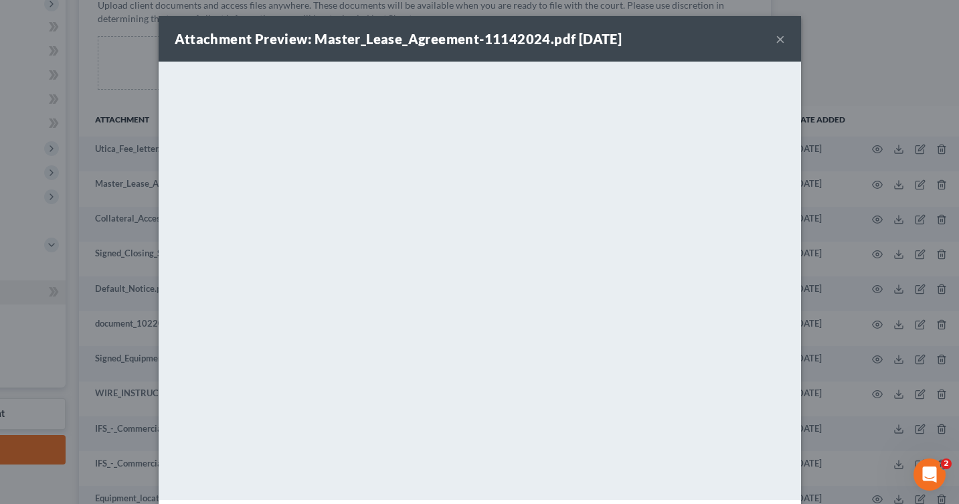
click at [774, 43] on div "Attachment Preview: Master_Lease_Agreement-11142024.pdf [DATE] ×" at bounding box center [480, 38] width 642 height 45
click at [776, 43] on button "×" at bounding box center [779, 39] width 9 height 16
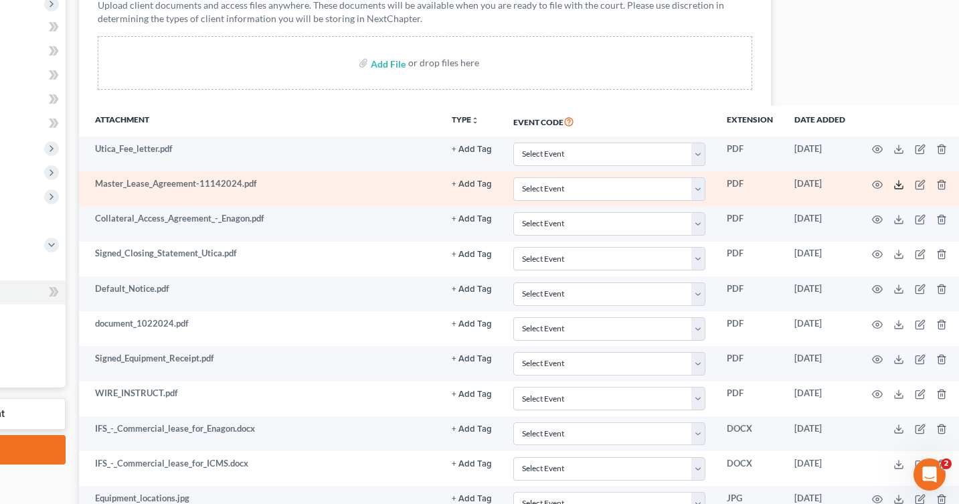
click at [893, 182] on icon at bounding box center [898, 184] width 11 height 11
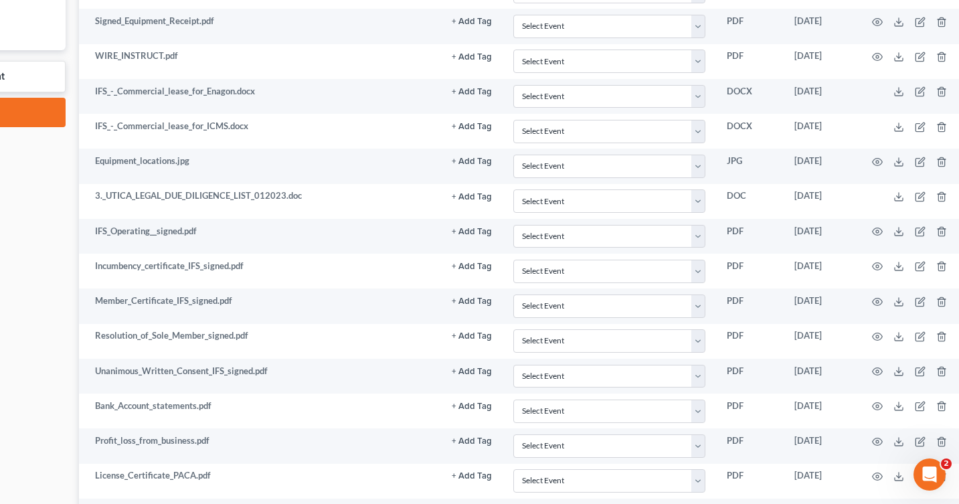
scroll to position [549, 172]
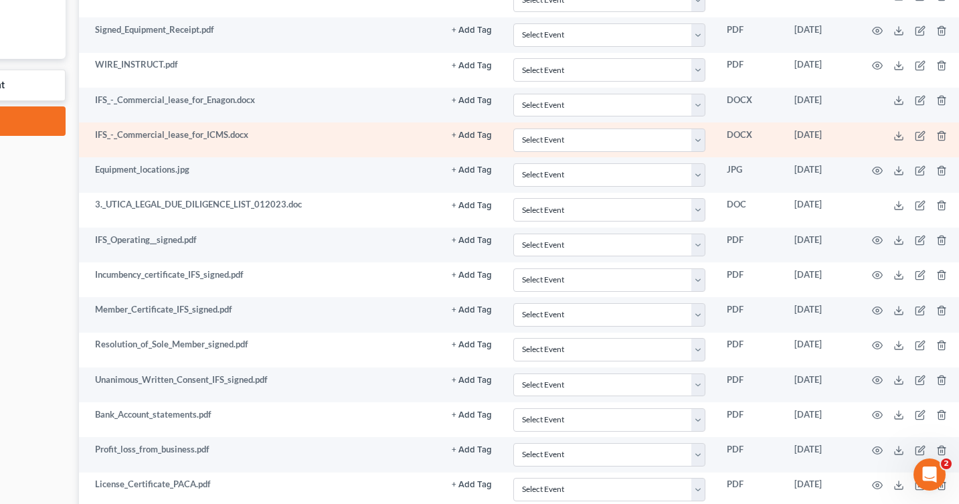
click at [157, 132] on td "IFS_-_Commercial_lease_for_ICMS.docx" at bounding box center [260, 139] width 362 height 35
click at [893, 136] on icon at bounding box center [898, 135] width 11 height 11
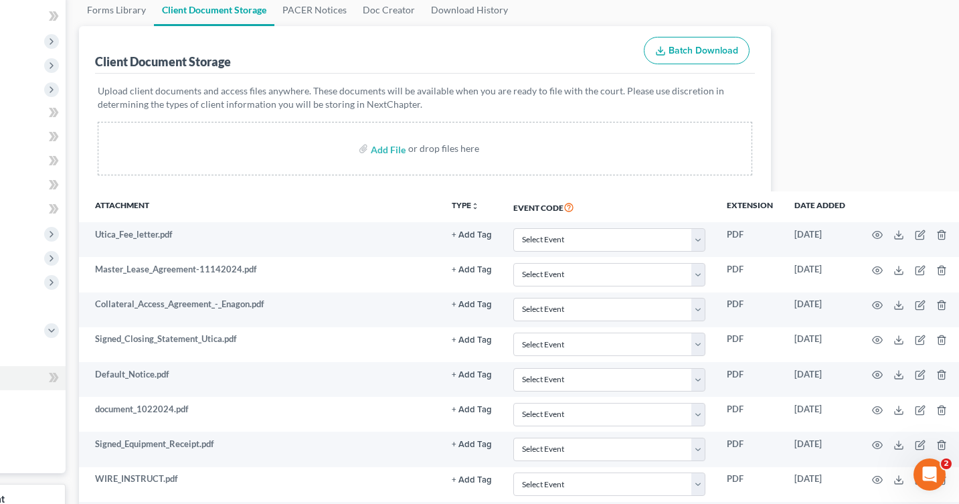
scroll to position [134, 172]
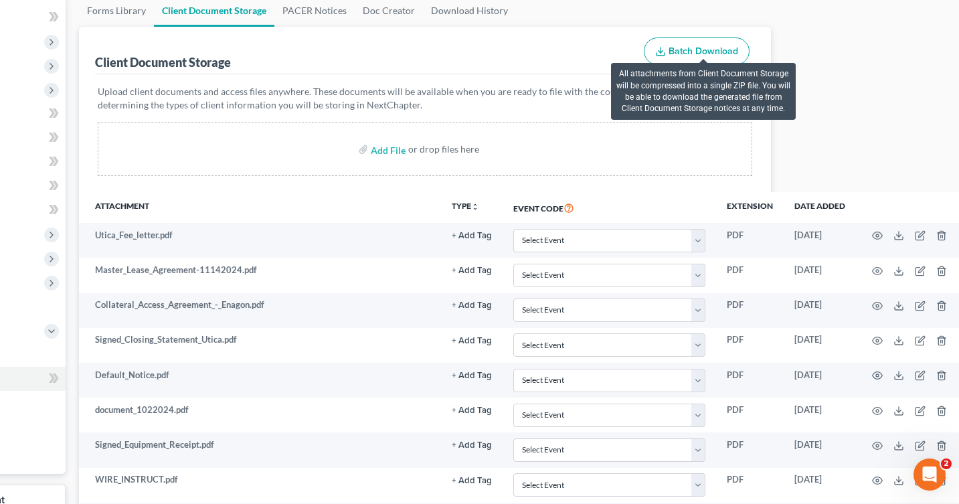
click at [683, 53] on span "Batch Download" at bounding box center [703, 50] width 70 height 11
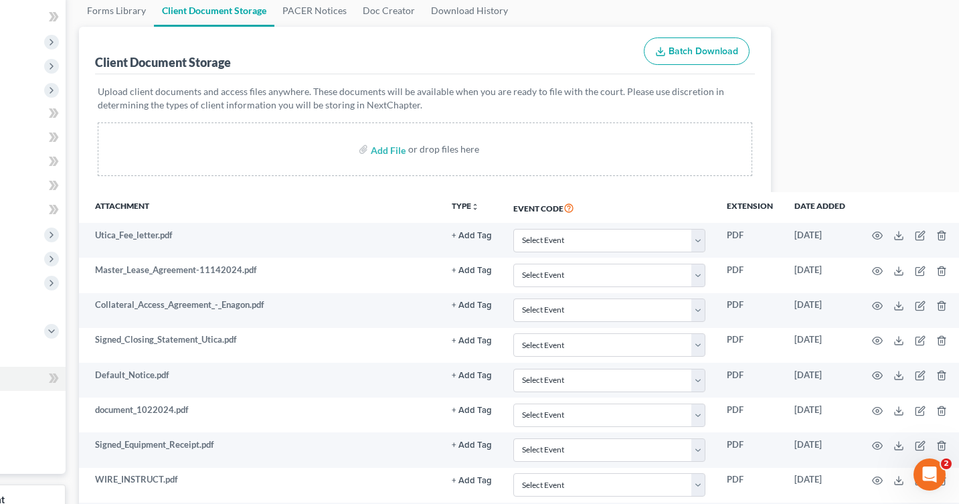
click at [581, 33] on div "Client Document Storage Batch Download" at bounding box center [425, 51] width 660 height 48
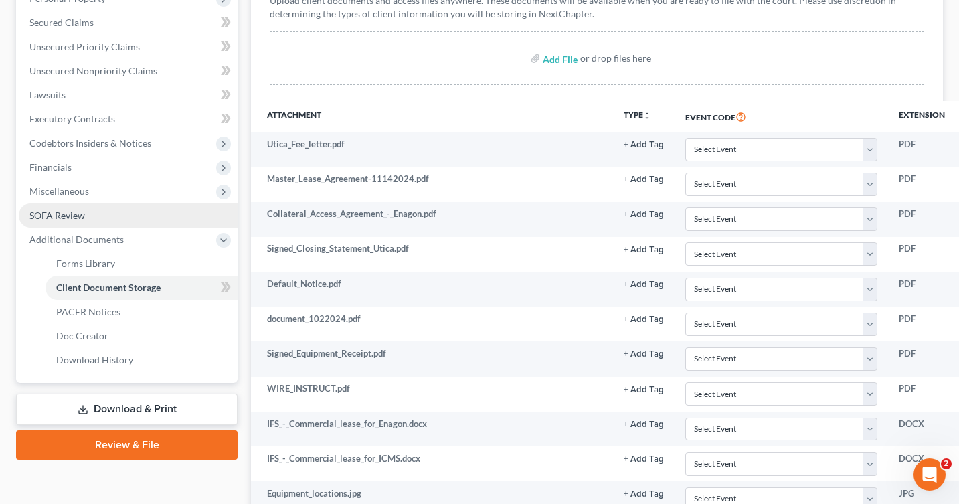
scroll to position [226, 0]
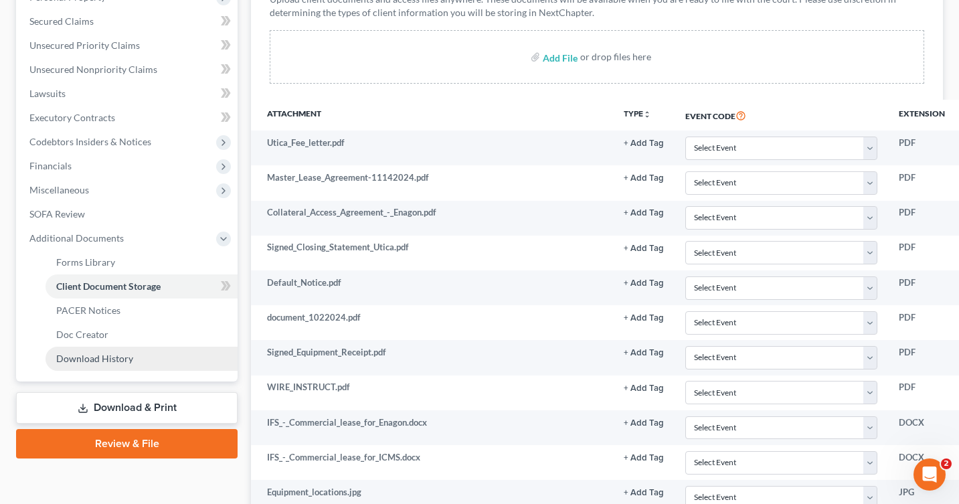
click at [118, 353] on span "Download History" at bounding box center [94, 358] width 77 height 11
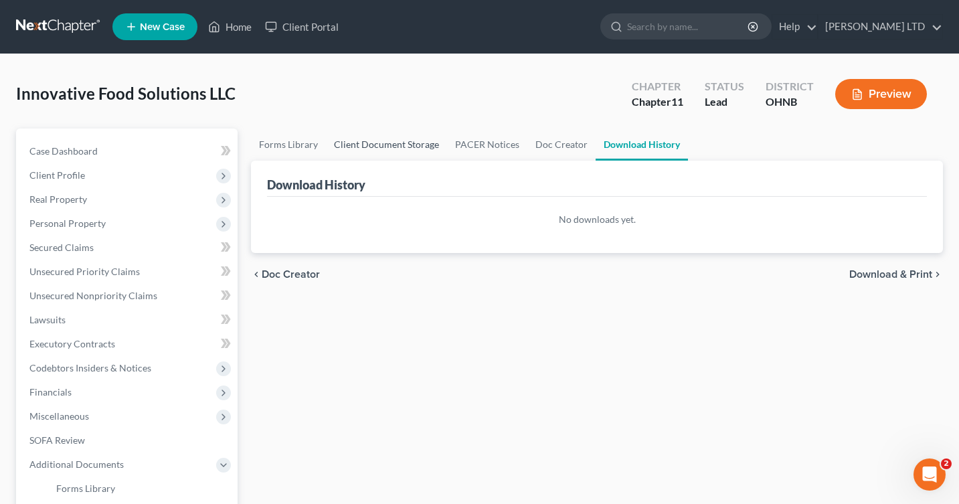
click at [370, 150] on link "Client Document Storage" at bounding box center [386, 144] width 121 height 32
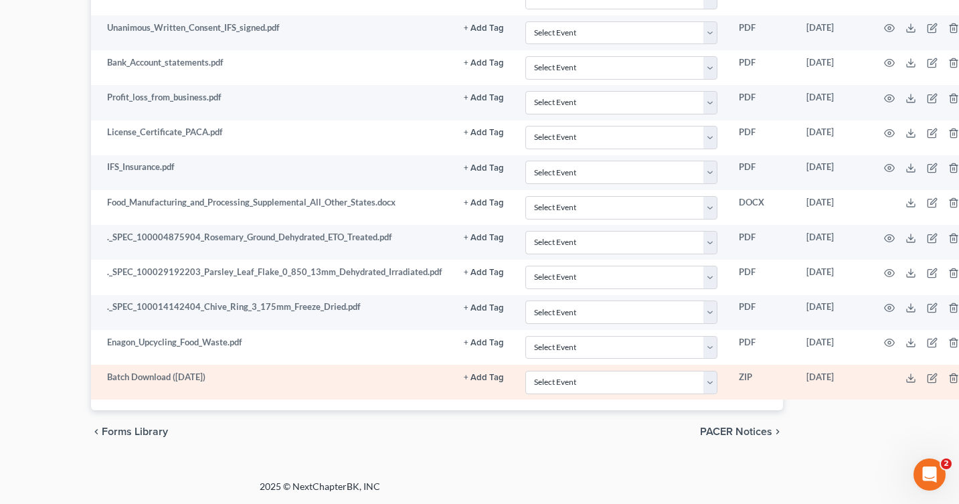
scroll to position [900, 172]
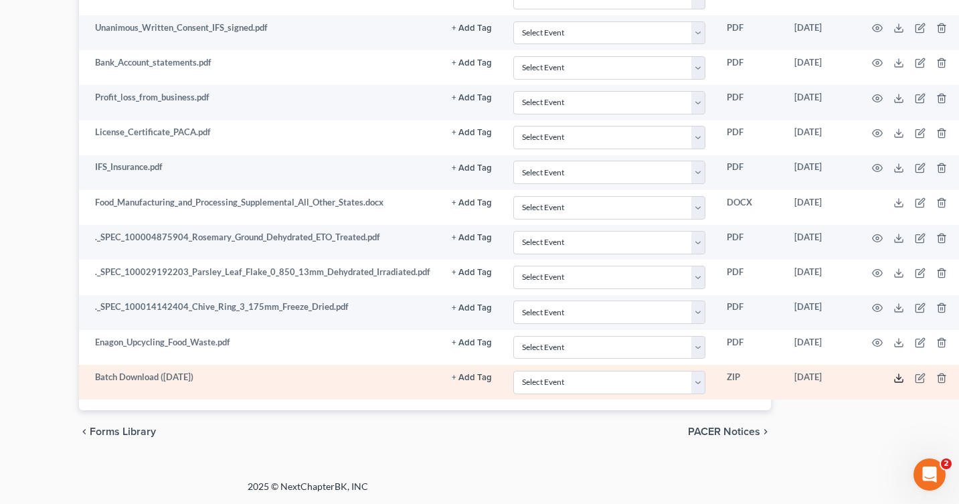
click at [896, 377] on polyline at bounding box center [898, 378] width 5 height 2
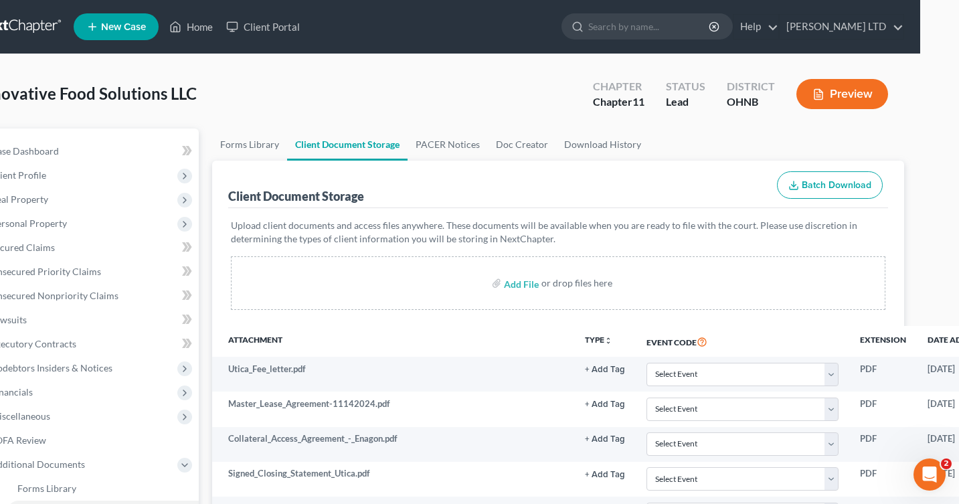
scroll to position [0, 0]
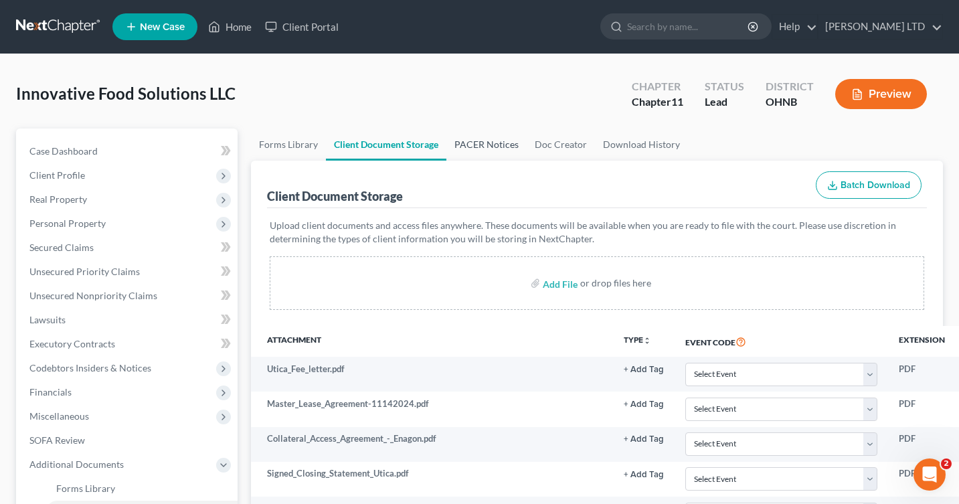
click at [458, 143] on link "PACER Notices" at bounding box center [486, 144] width 80 height 32
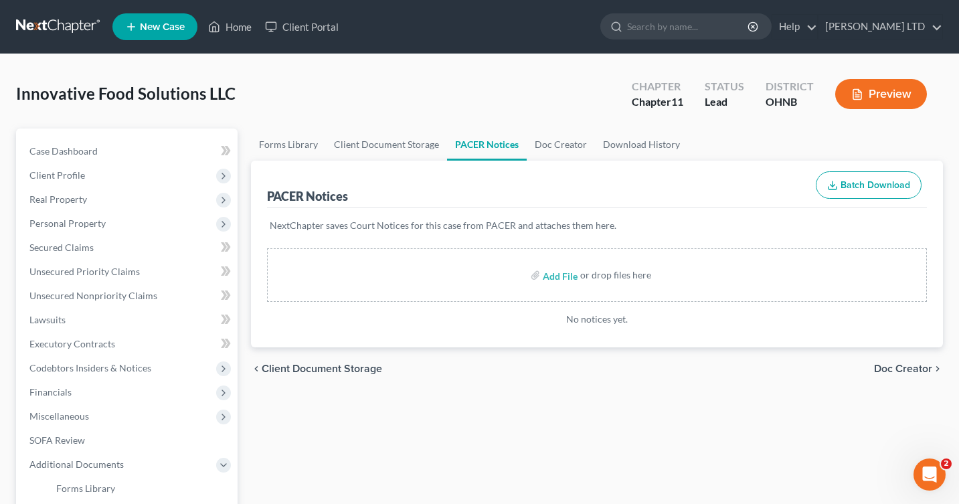
click at [884, 99] on button "Preview" at bounding box center [881, 94] width 92 height 30
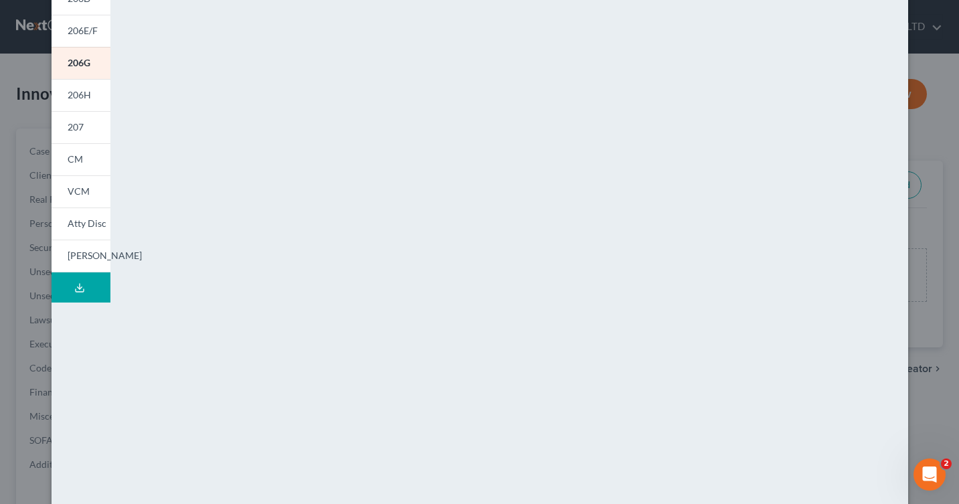
scroll to position [250, 0]
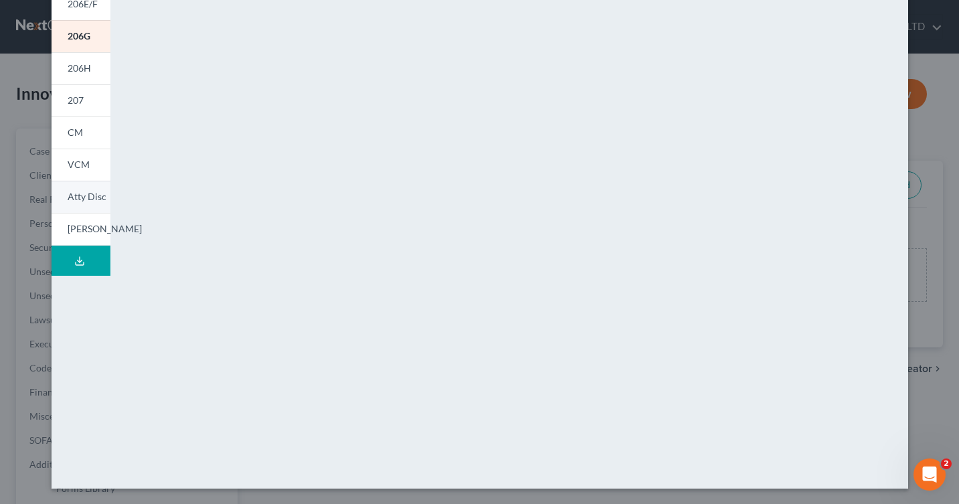
click at [82, 201] on span "Atty Disc" at bounding box center [87, 196] width 39 height 11
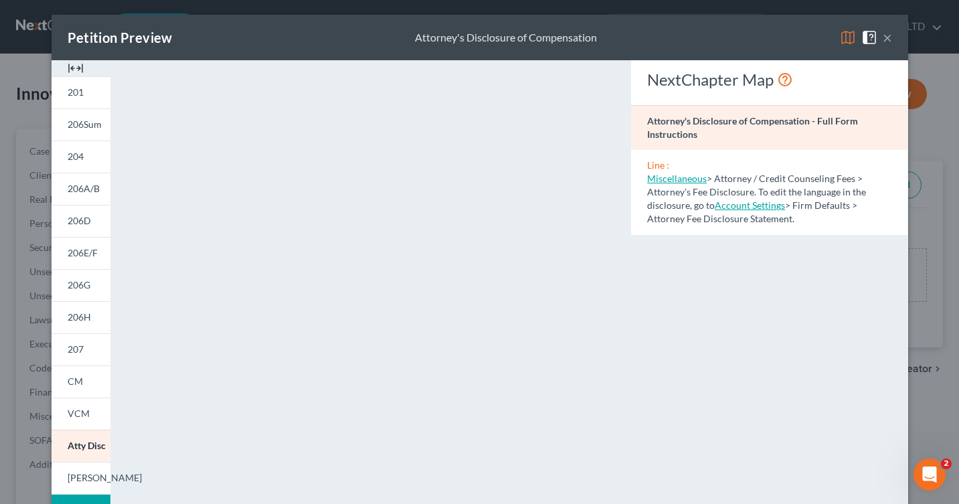
scroll to position [0, 0]
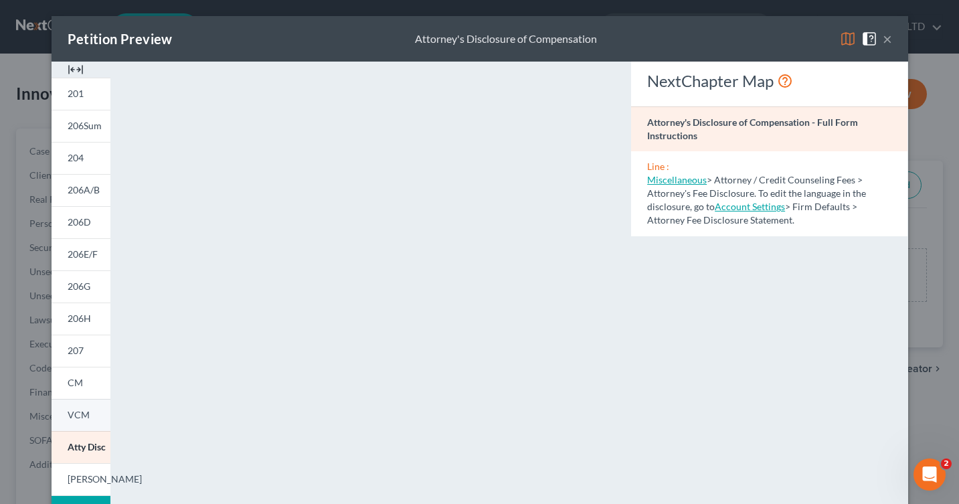
click at [86, 405] on link "VCM" at bounding box center [81, 415] width 59 height 32
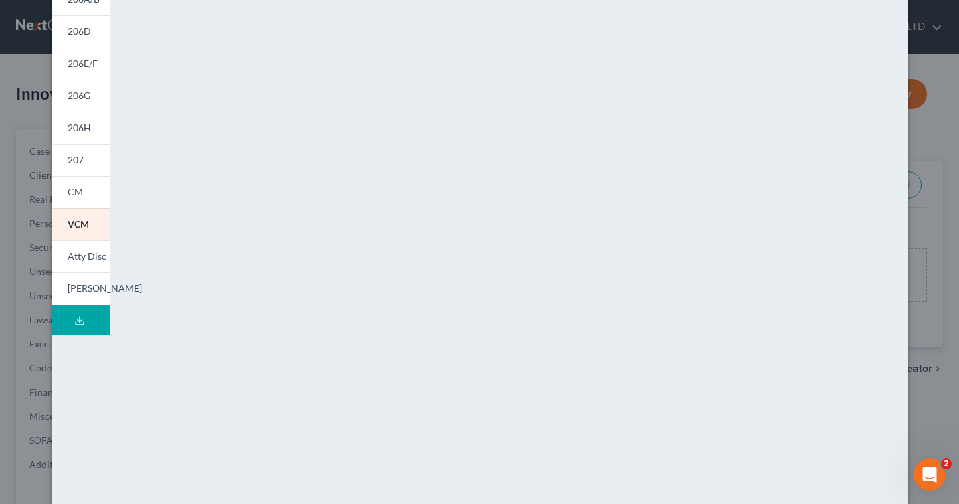
scroll to position [250, 0]
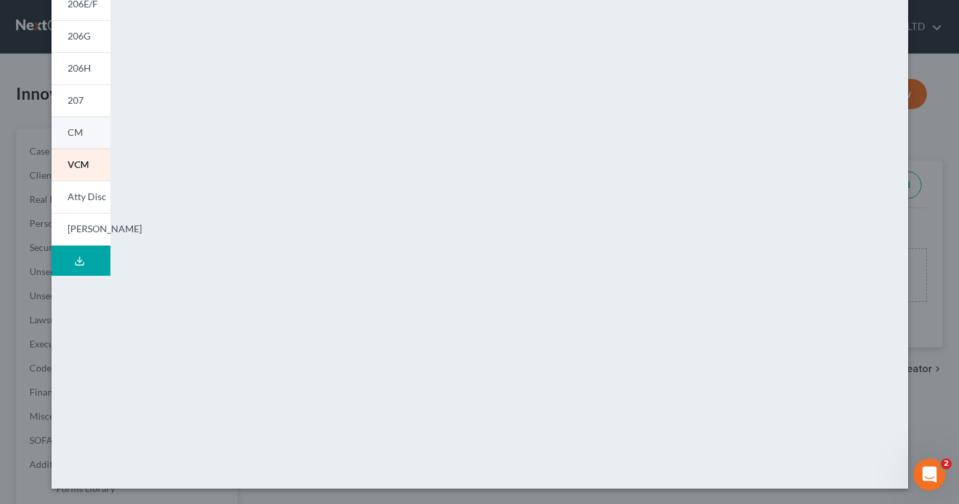
click at [70, 130] on span "CM" at bounding box center [75, 131] width 15 height 11
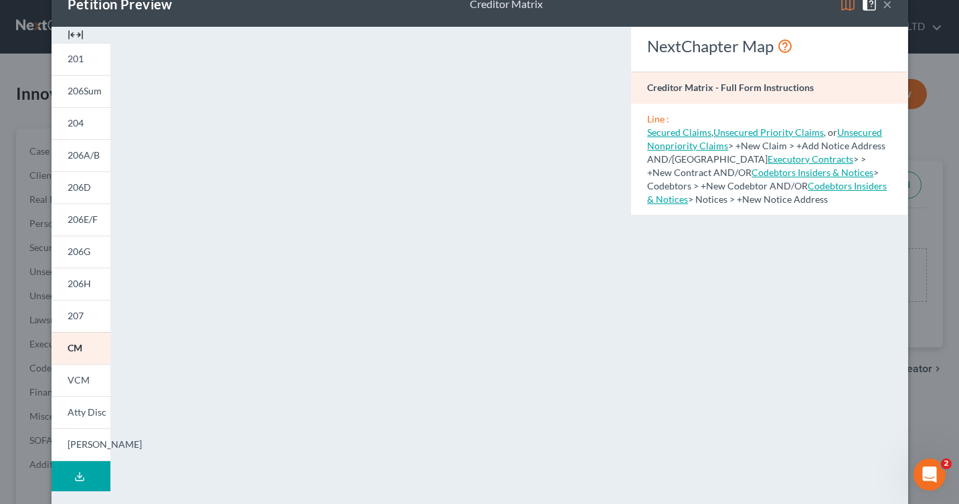
scroll to position [0, 0]
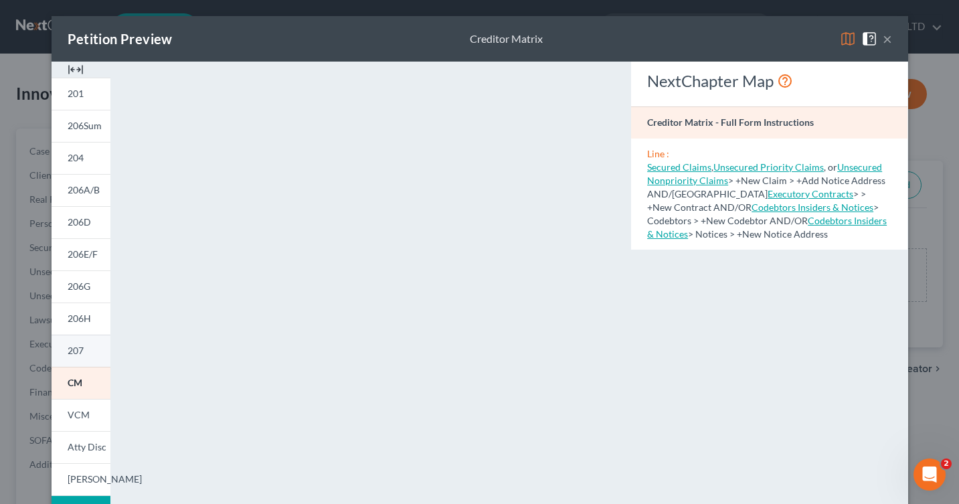
click at [73, 350] on span "207" at bounding box center [76, 350] width 16 height 11
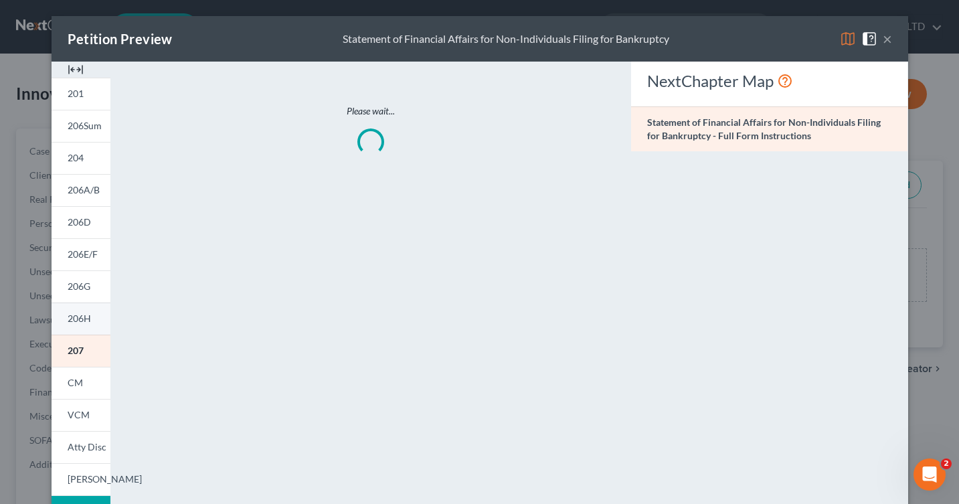
click at [73, 319] on span "206H" at bounding box center [79, 317] width 23 height 11
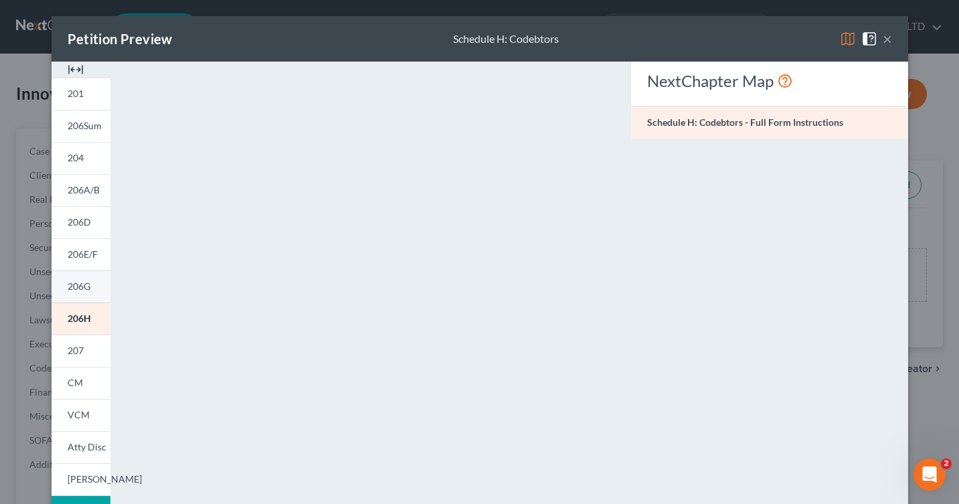
click at [79, 289] on span "206G" at bounding box center [79, 285] width 23 height 11
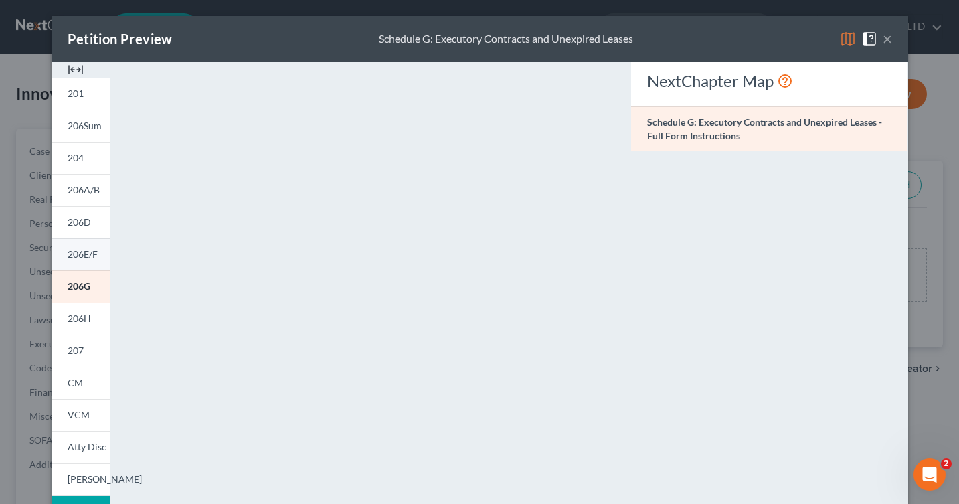
click at [84, 259] on span "206E/F" at bounding box center [83, 253] width 30 height 11
click at [83, 223] on span "206D" at bounding box center [79, 221] width 23 height 11
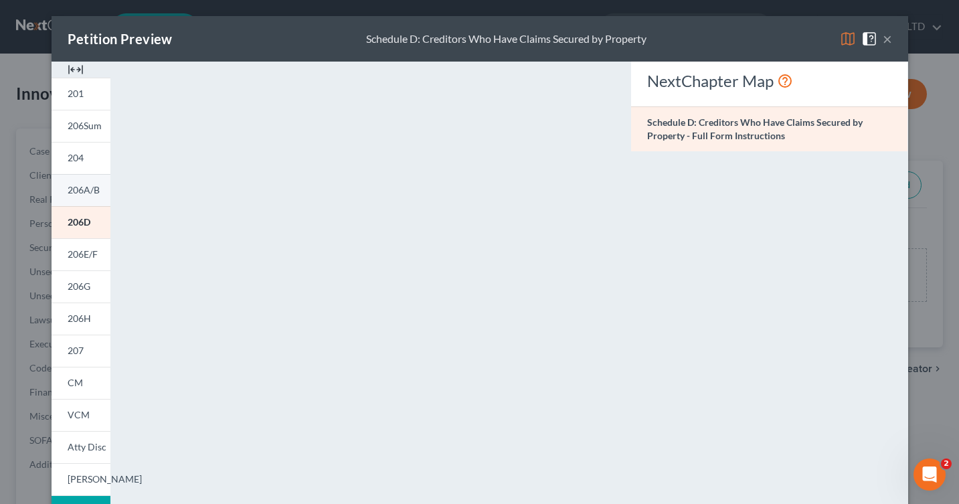
click at [78, 183] on link "206A/B" at bounding box center [81, 190] width 59 height 32
click at [80, 163] on span "204" at bounding box center [76, 157] width 16 height 11
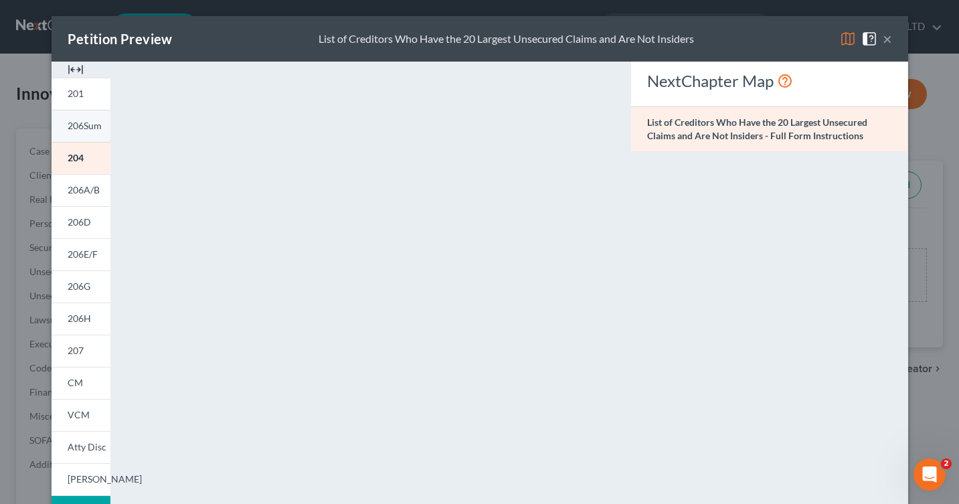
click at [80, 137] on link "206Sum" at bounding box center [81, 126] width 59 height 32
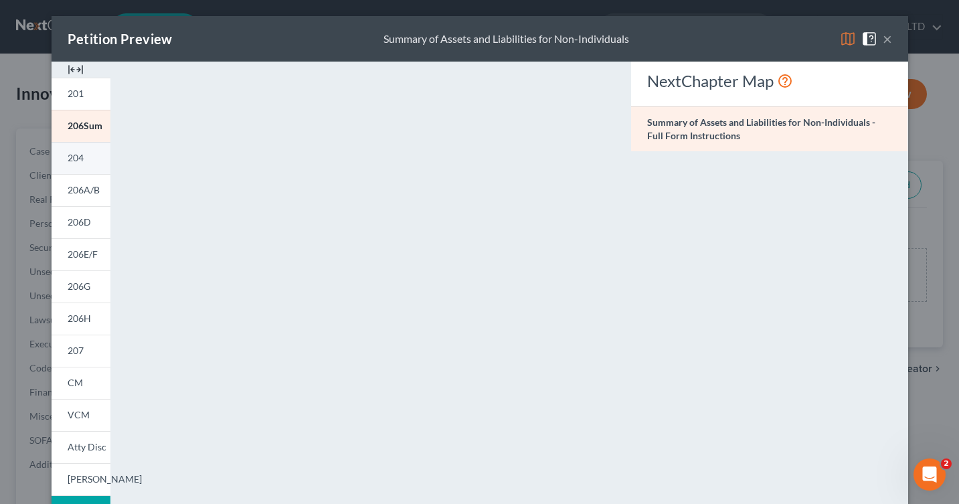
click at [69, 158] on span "204" at bounding box center [76, 157] width 16 height 11
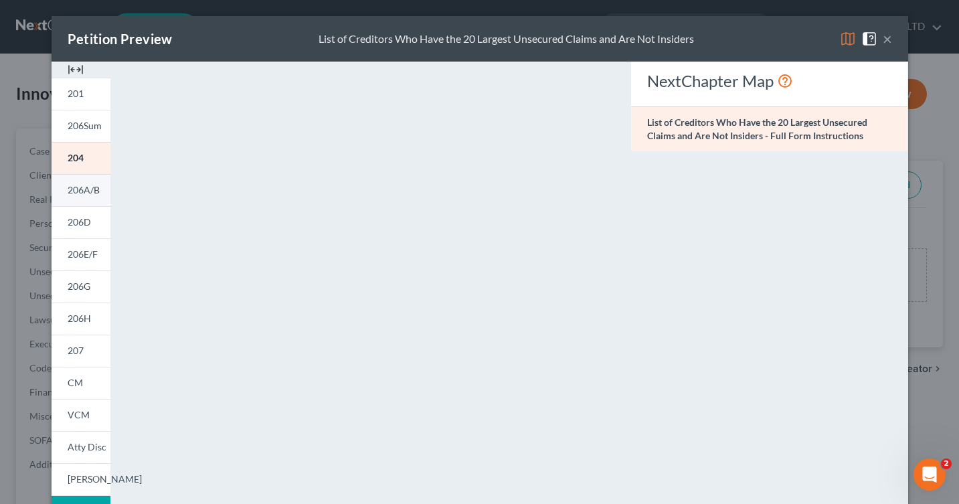
click at [74, 200] on link "206A/B" at bounding box center [81, 190] width 59 height 32
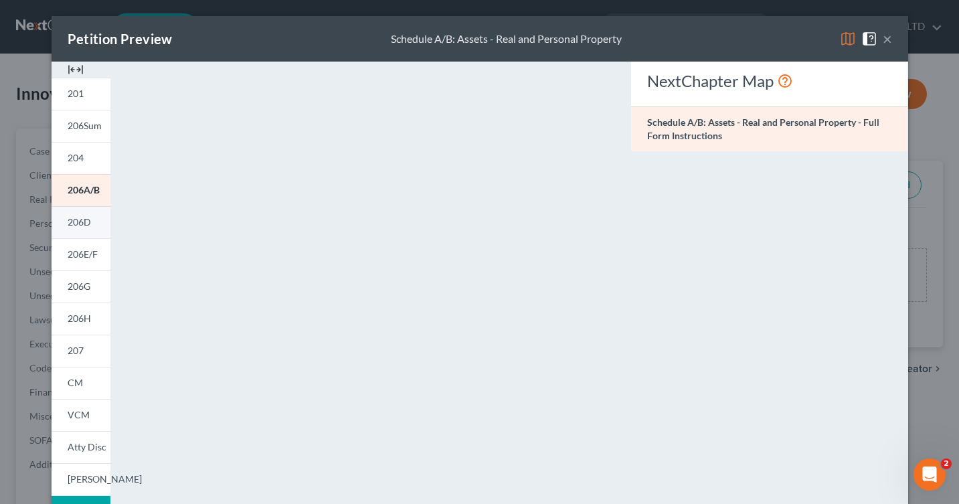
click at [84, 226] on span "206D" at bounding box center [79, 221] width 23 height 11
click at [68, 280] on span "206G" at bounding box center [79, 285] width 23 height 11
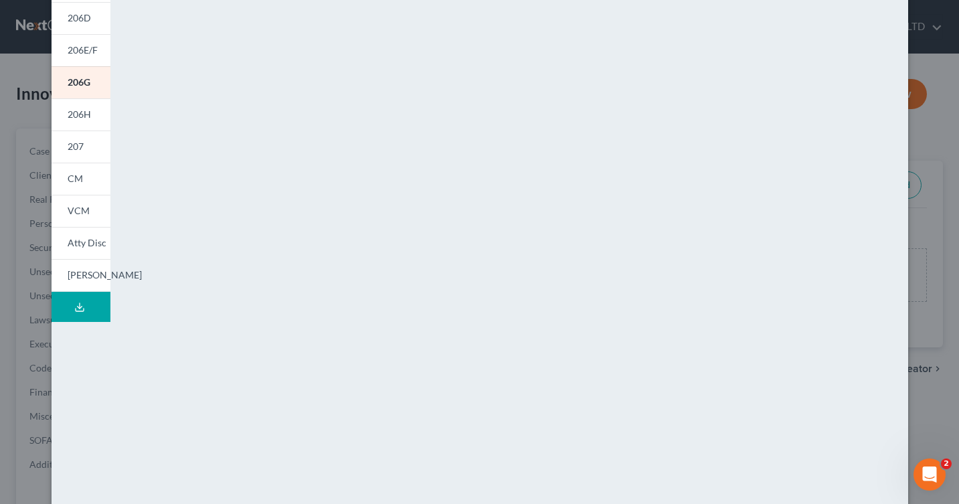
scroll to position [211, 0]
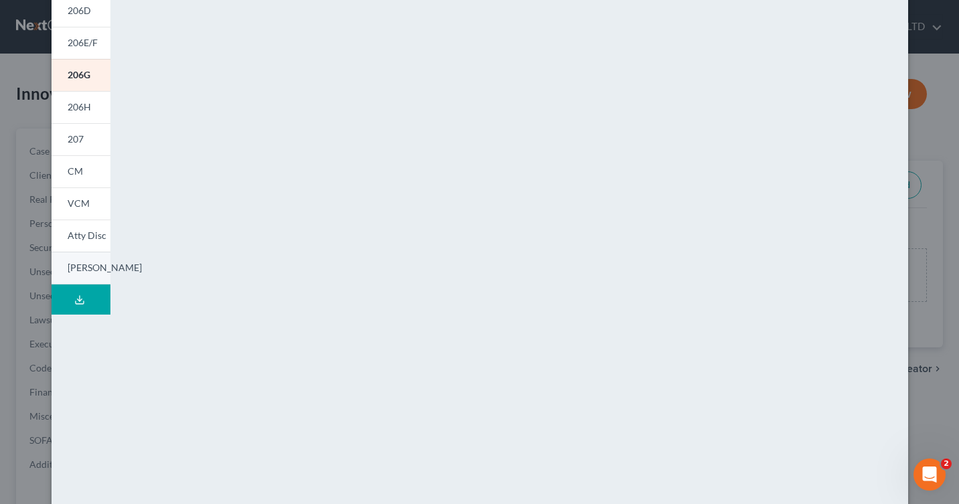
click at [98, 271] on link "[PERSON_NAME]" at bounding box center [81, 268] width 59 height 33
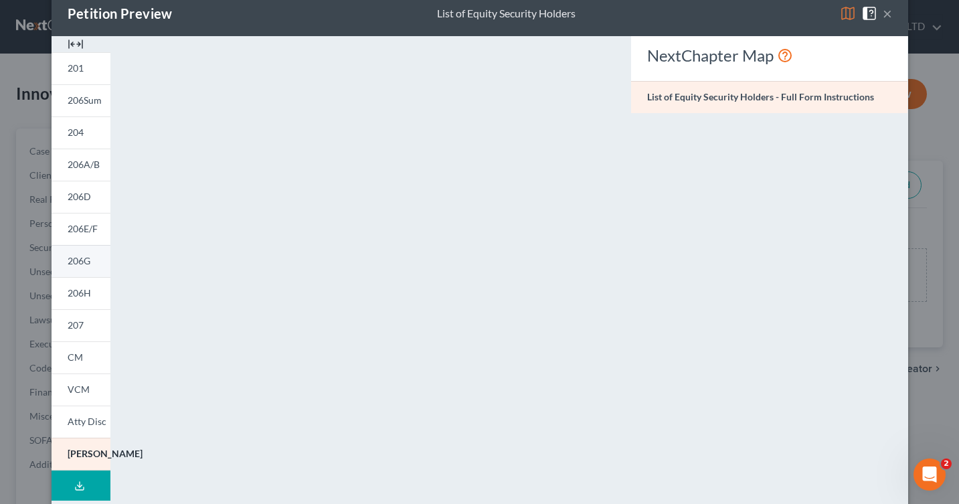
scroll to position [0, 0]
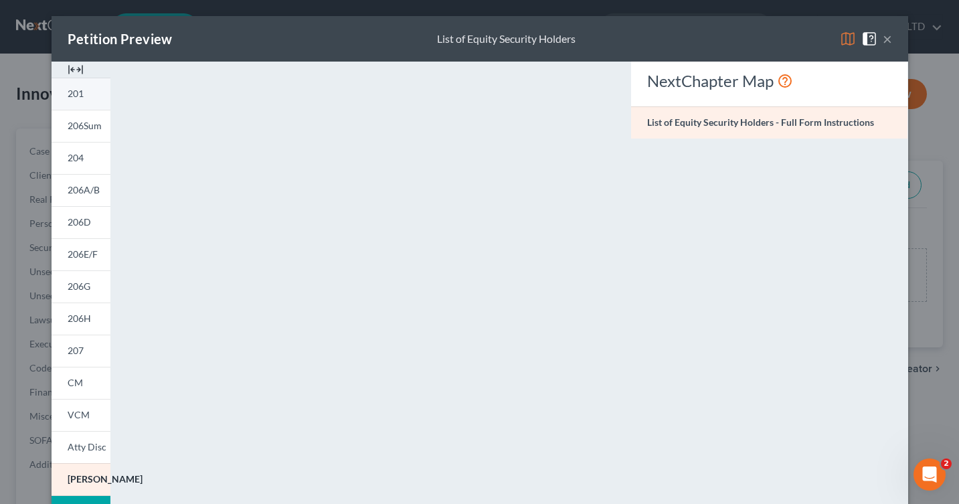
click at [74, 102] on link "201" at bounding box center [81, 94] width 59 height 32
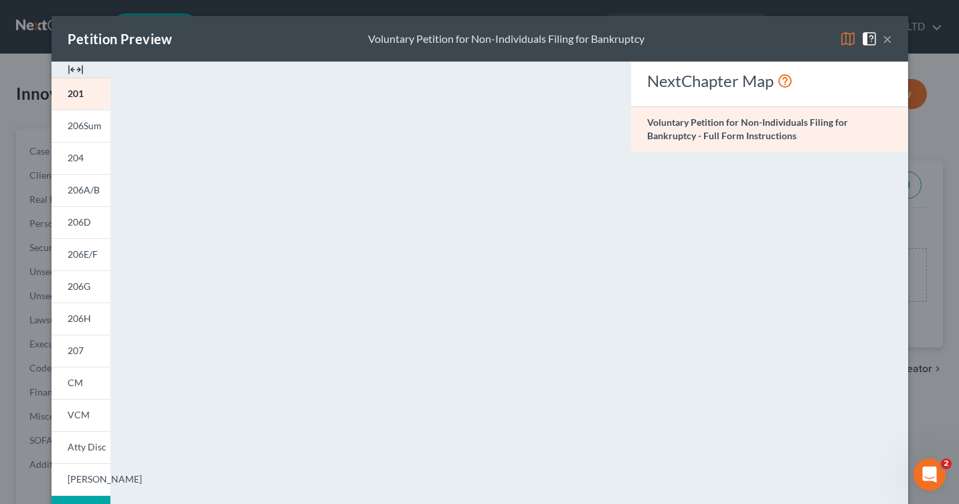
click at [867, 37] on img at bounding box center [869, 39] width 16 height 16
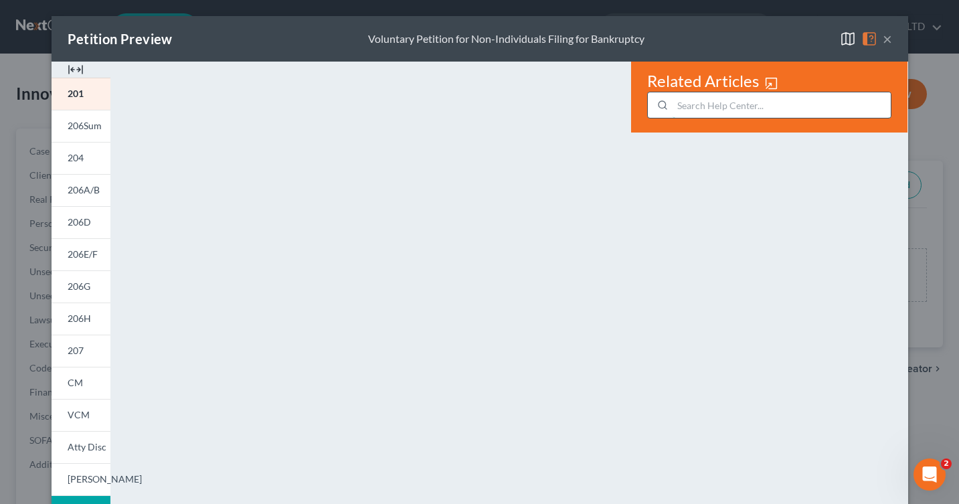
click at [749, 108] on input "search" at bounding box center [781, 104] width 218 height 25
type input "signature"
click at [774, 89] on img at bounding box center [771, 83] width 14 height 14
